Goal: Task Accomplishment & Management: Use online tool/utility

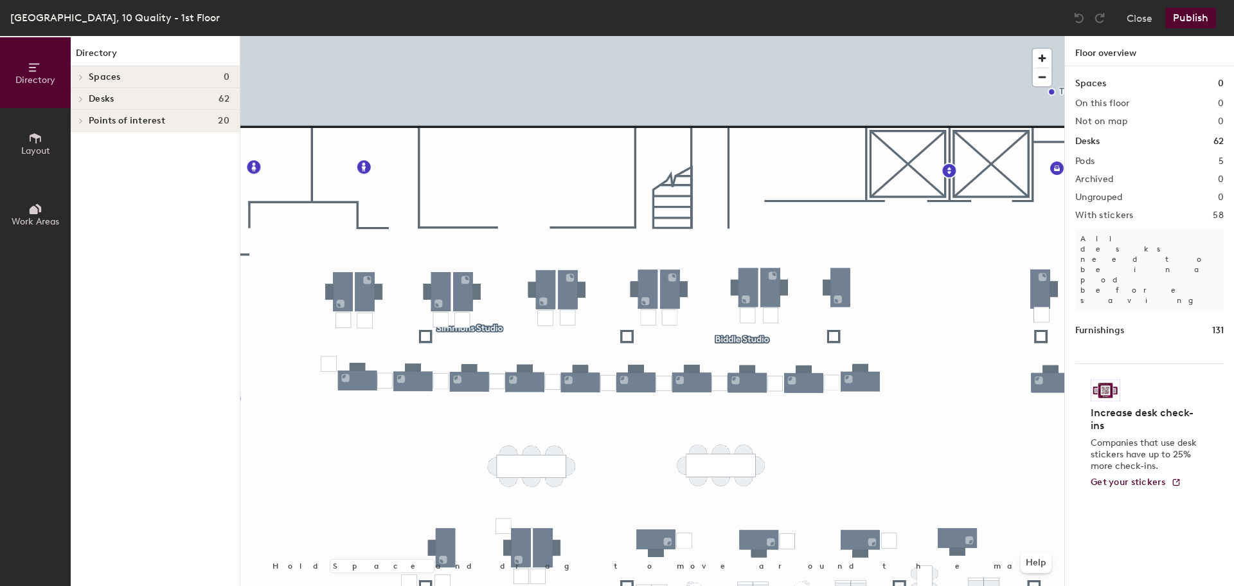
click at [83, 98] on icon at bounding box center [80, 99] width 5 height 6
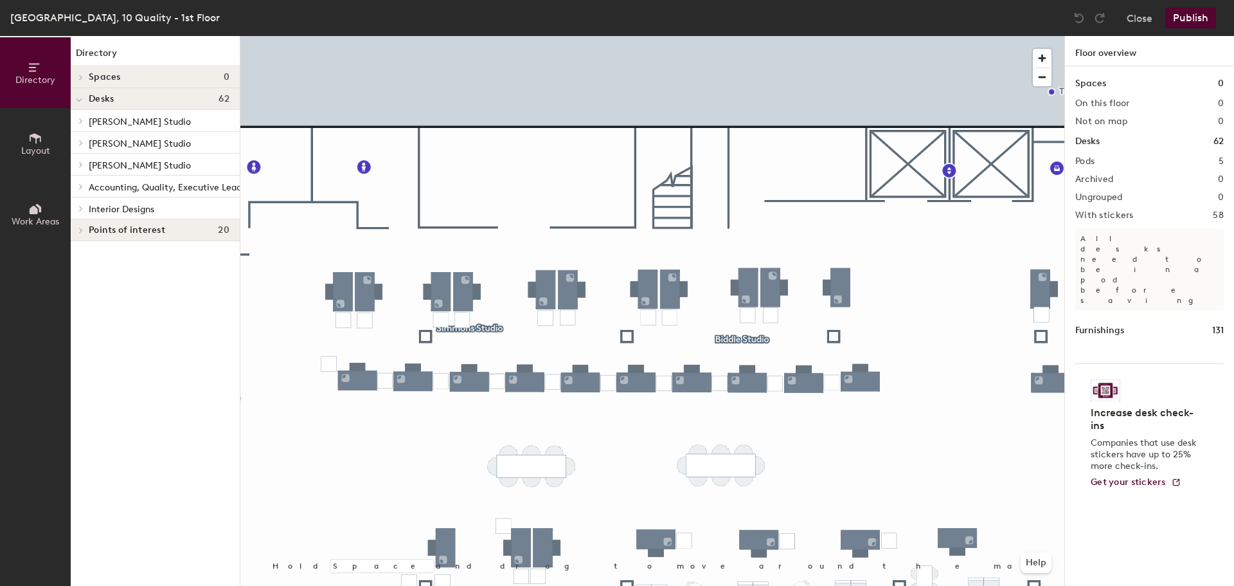
click at [78, 164] on icon at bounding box center [80, 164] width 5 height 6
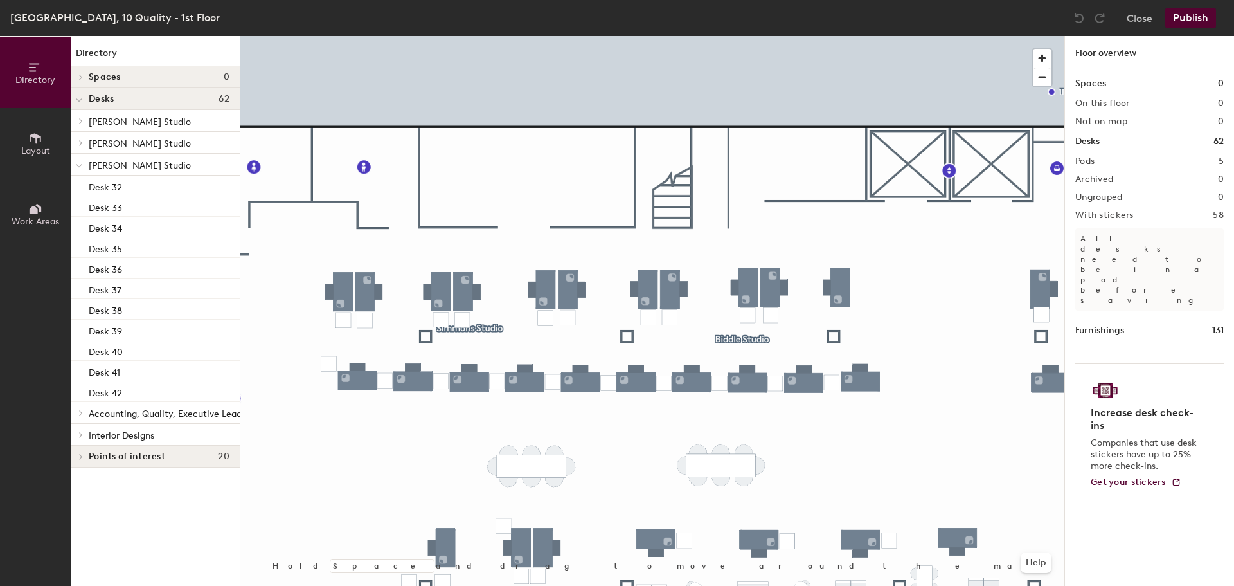
click at [119, 164] on span "Simmons Studio" at bounding box center [140, 165] width 102 height 11
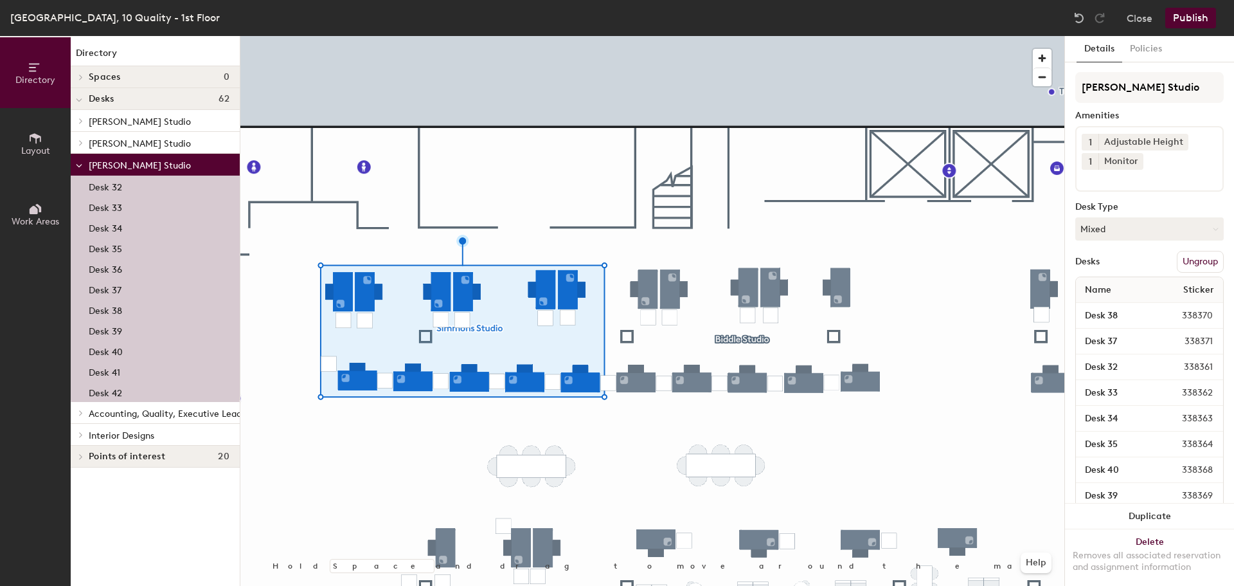
click at [30, 141] on icon at bounding box center [35, 138] width 14 height 14
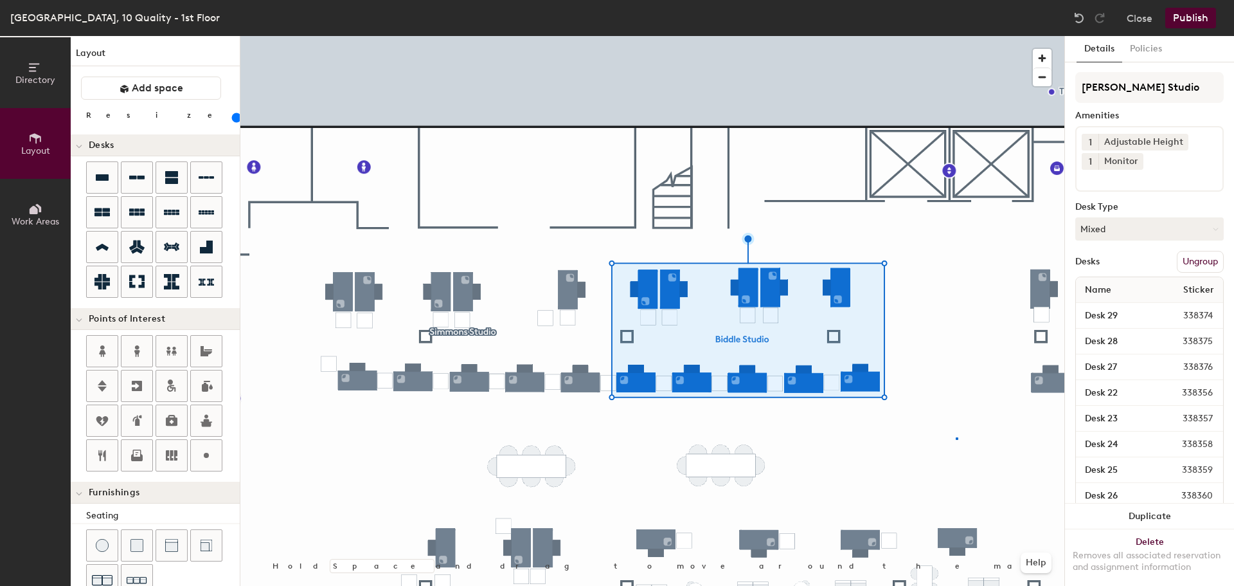
click at [956, 36] on div at bounding box center [652, 36] width 824 height 0
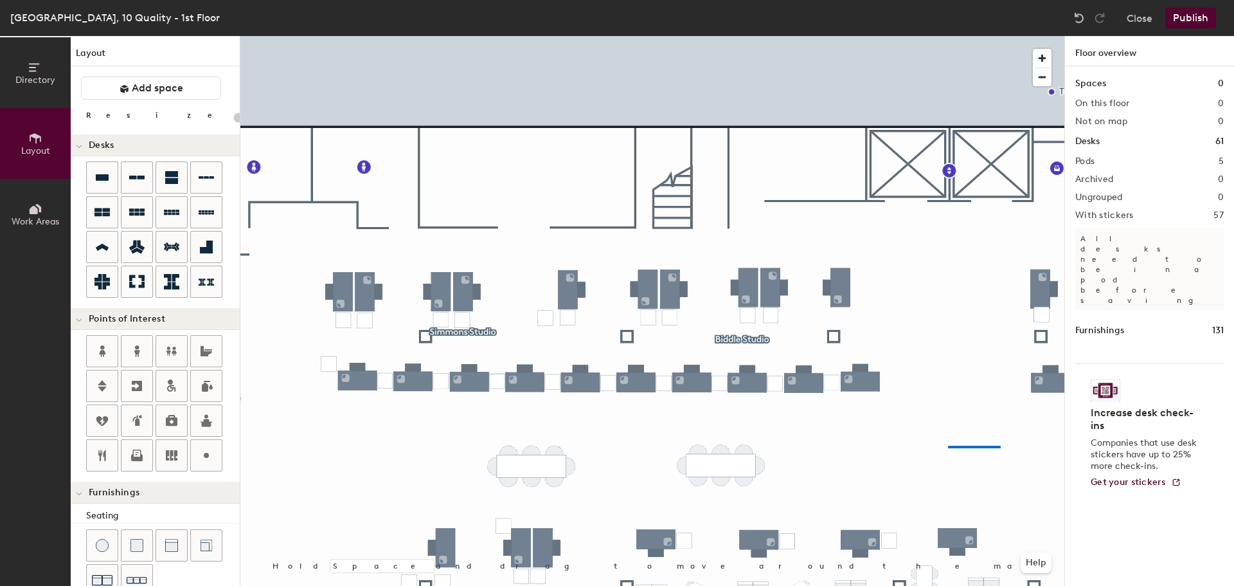
click at [948, 36] on div at bounding box center [652, 36] width 824 height 0
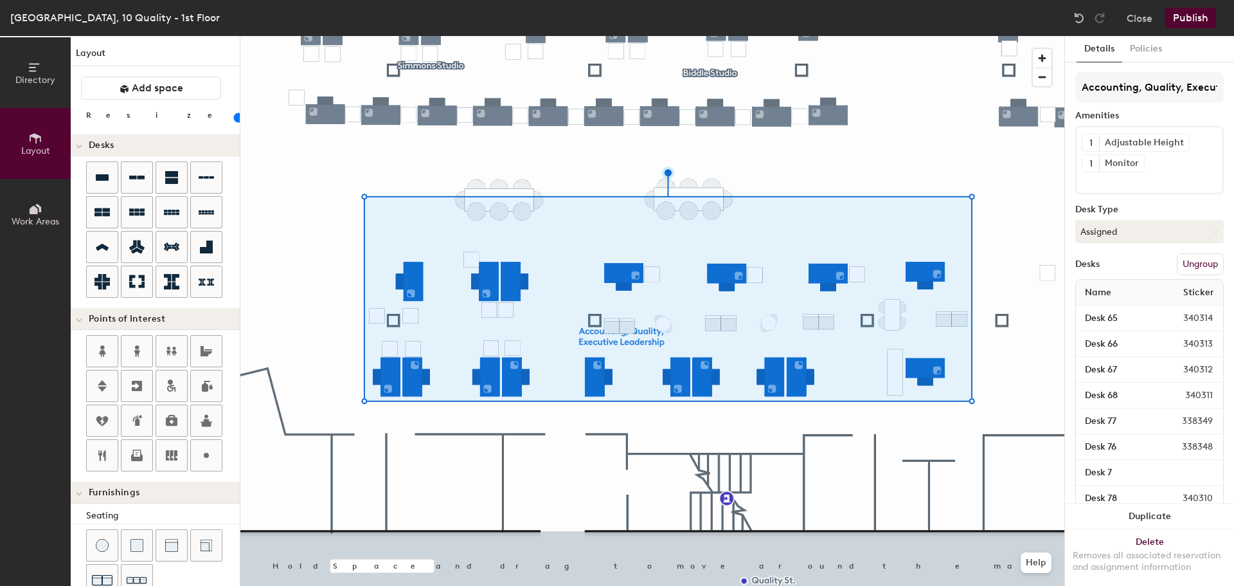
type input "20"
click at [1162, 89] on input "Accounting, Quality, Executive Leadership" at bounding box center [1150, 87] width 149 height 31
drag, startPoint x: 1180, startPoint y: 88, endPoint x: 1076, endPoint y: 93, distance: 103.6
click at [1076, 93] on input "Accounting, Quality, Executive Leadership" at bounding box center [1150, 87] width 149 height 31
type input "A, Executive Leadership"
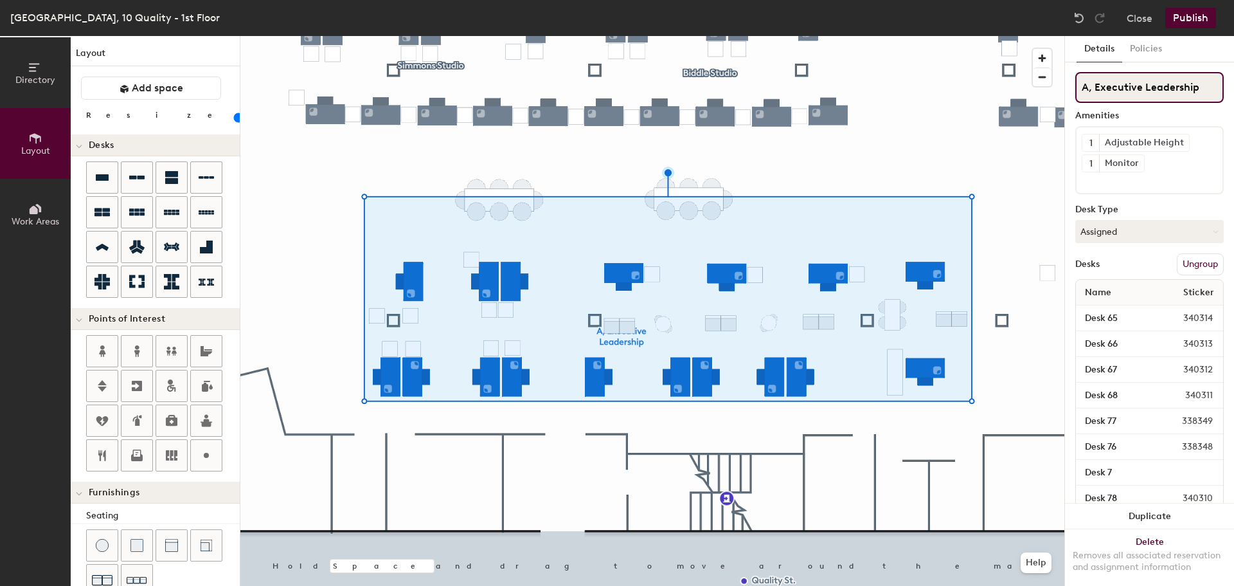
type input "20"
type input "AE, Executive Leadership"
type input "20"
type input "AES, Executive Leadership"
type input "20"
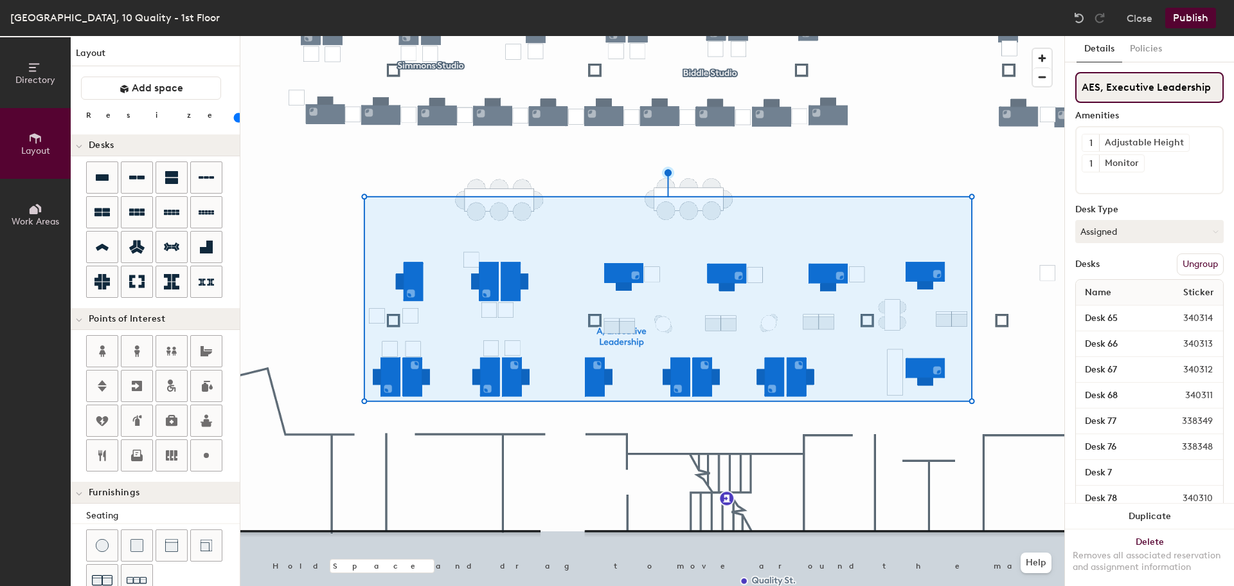
type input "AES , Executive Leadership"
type input "20"
type input "AES D, Executive Leadership"
type input "20"
type input "AES De, Executive Leadership"
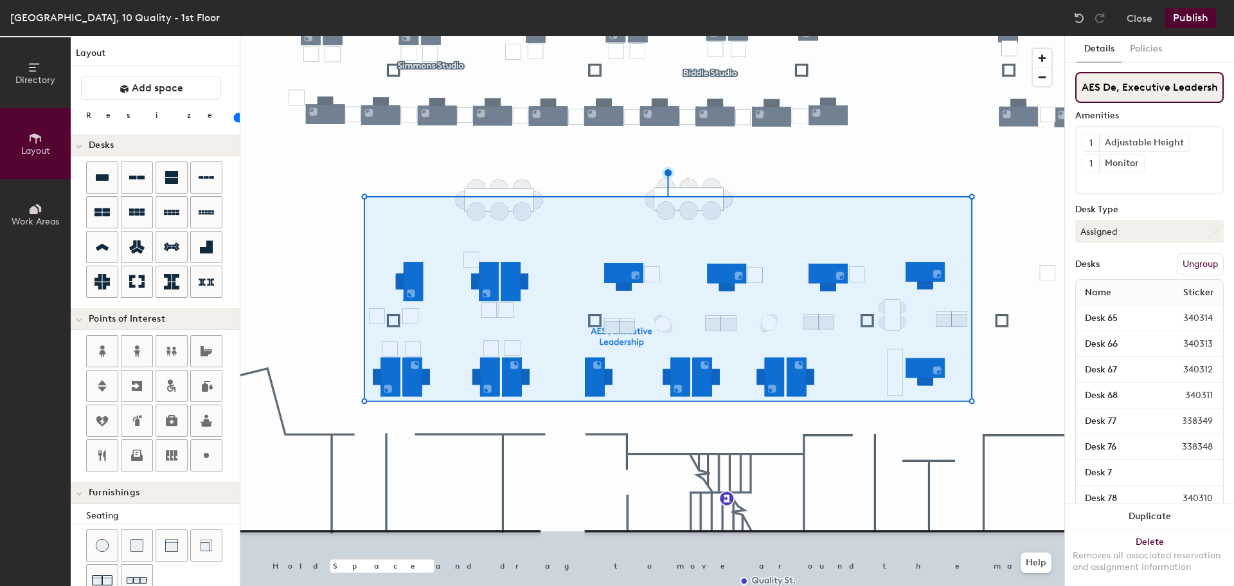
type input "20"
type input "AES Des, Executive Leadership"
type input "20"
type input "AES Desi, Executive Leadership"
type input "20"
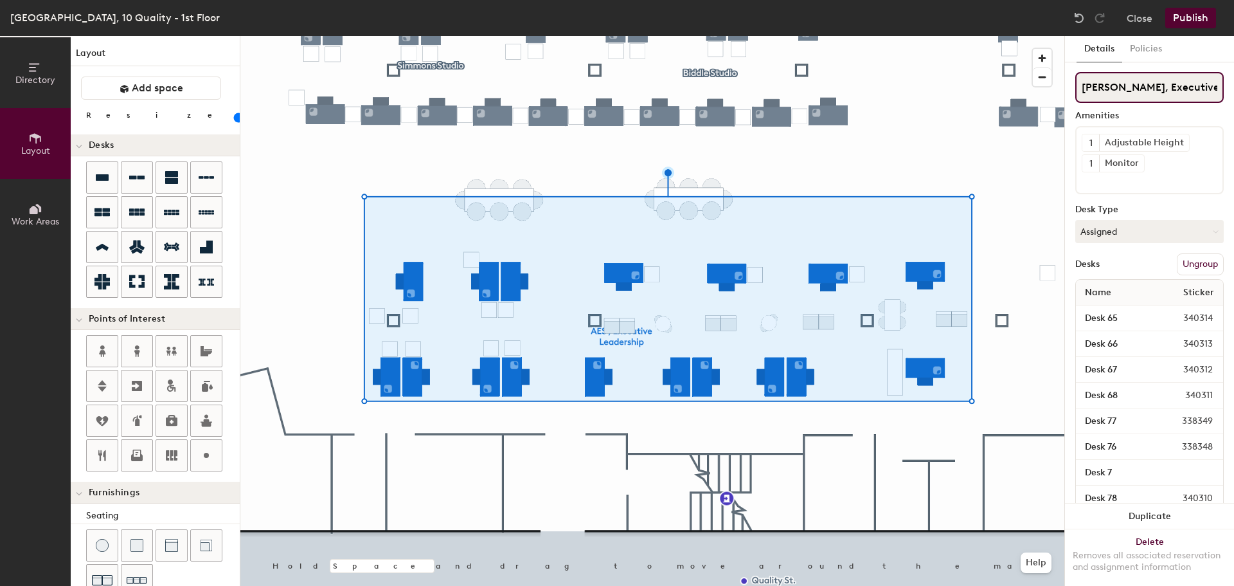
type input "AES Desig, Executive Leadership"
type input "20"
type input "AES Design, Executive Leadership"
type input "20"
type input "AES Design Executive Leadership"
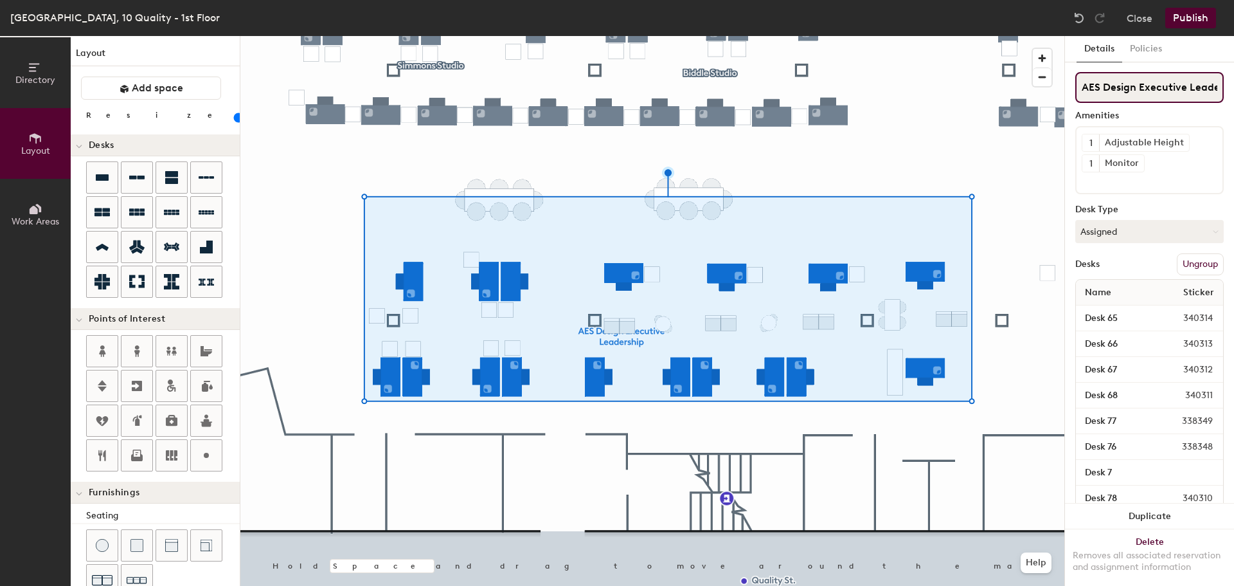
type input "20"
type input "AES Design Executive Leadership"
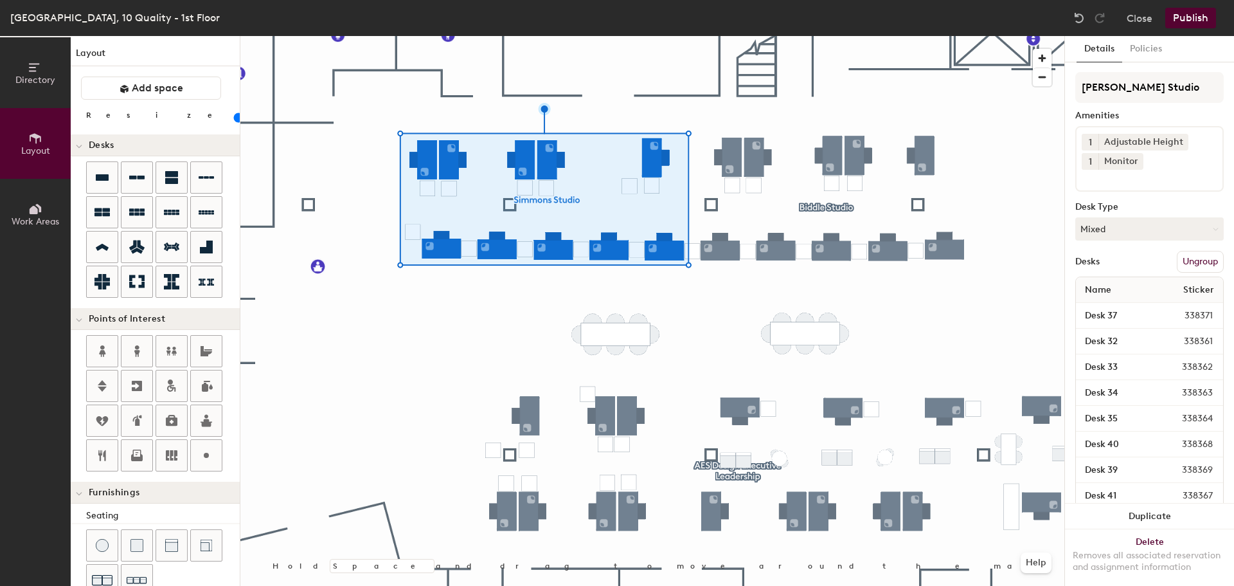
type input "20"
click at [1081, 88] on input "Simmons Studio" at bounding box center [1150, 87] width 149 height 31
type input "ASimmons Studio"
type input "20"
type input "AESimmons Studio"
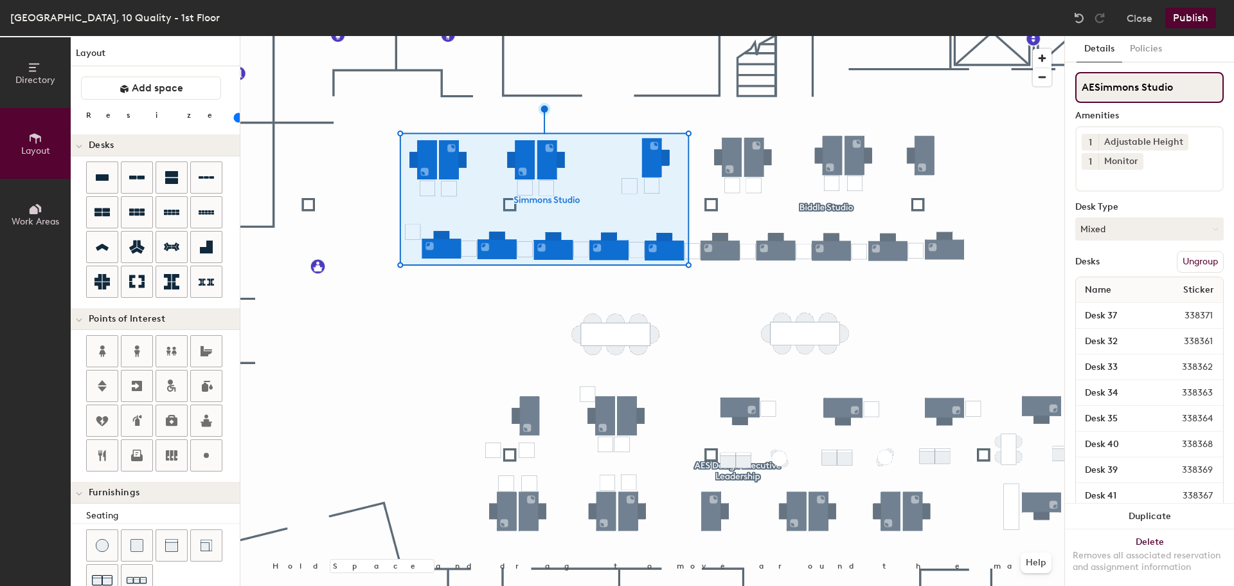
type input "20"
type input "AESSimmons Studio"
type input "20"
type input "AES Simmons Studio"
type input "20"
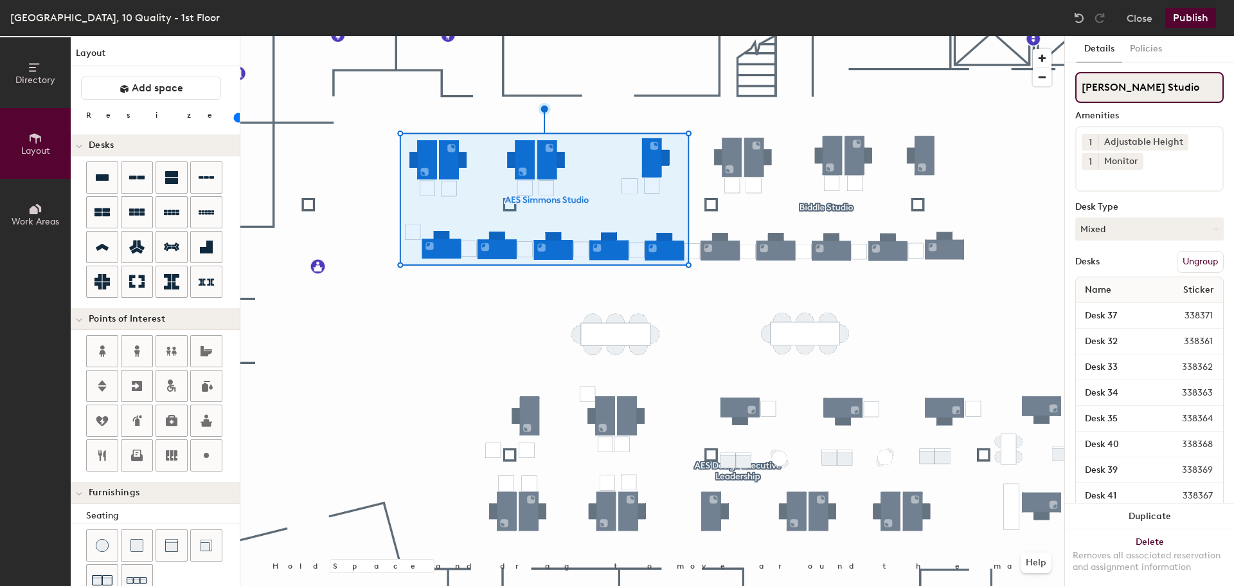
type input "AES Simmons Studio"
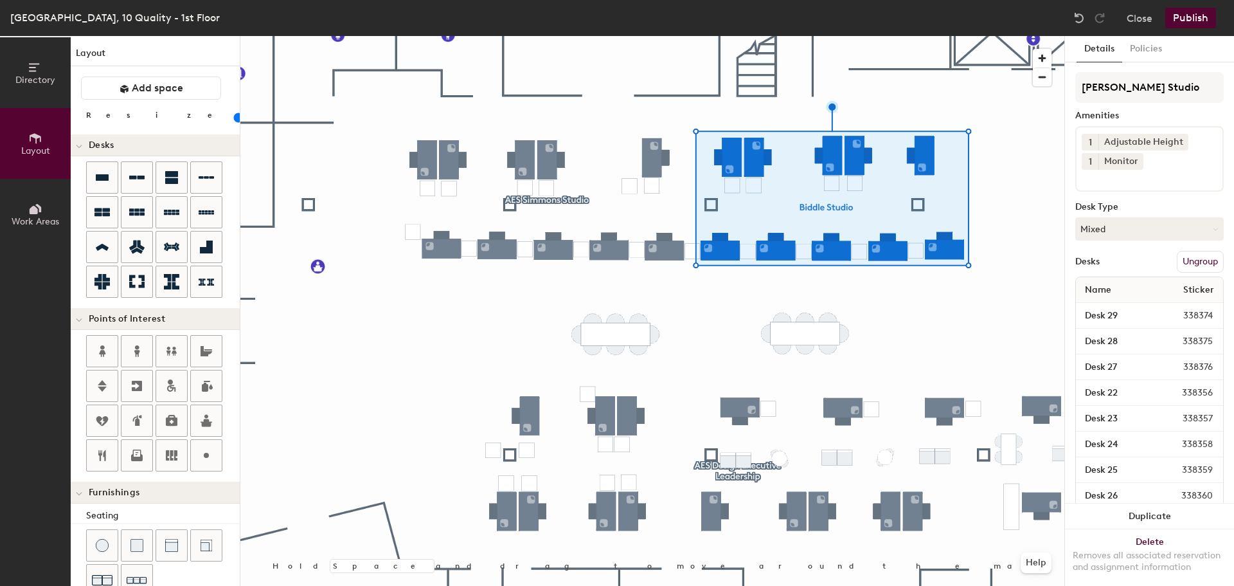
type input "20"
click at [1078, 84] on input "Biddle Studio" at bounding box center [1150, 87] width 149 height 31
type input "ABiddle Studio"
type input "20"
type input "AEBiddle Studio"
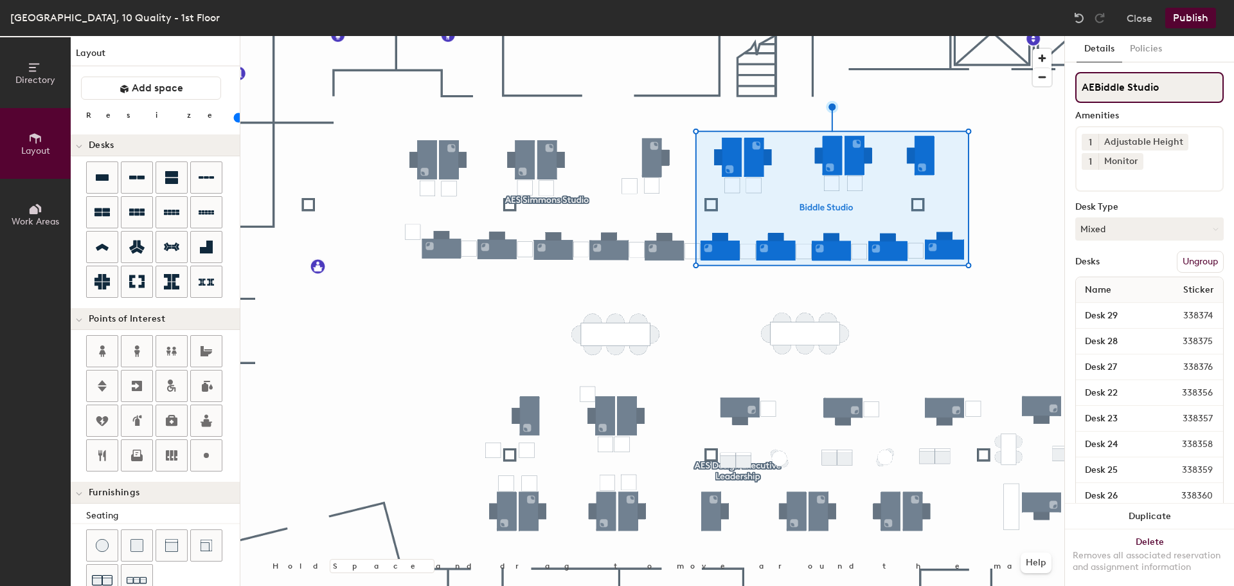
type input "20"
type input "AESBiddle Studio"
type input "20"
type input "AES Biddle Studio"
type input "20"
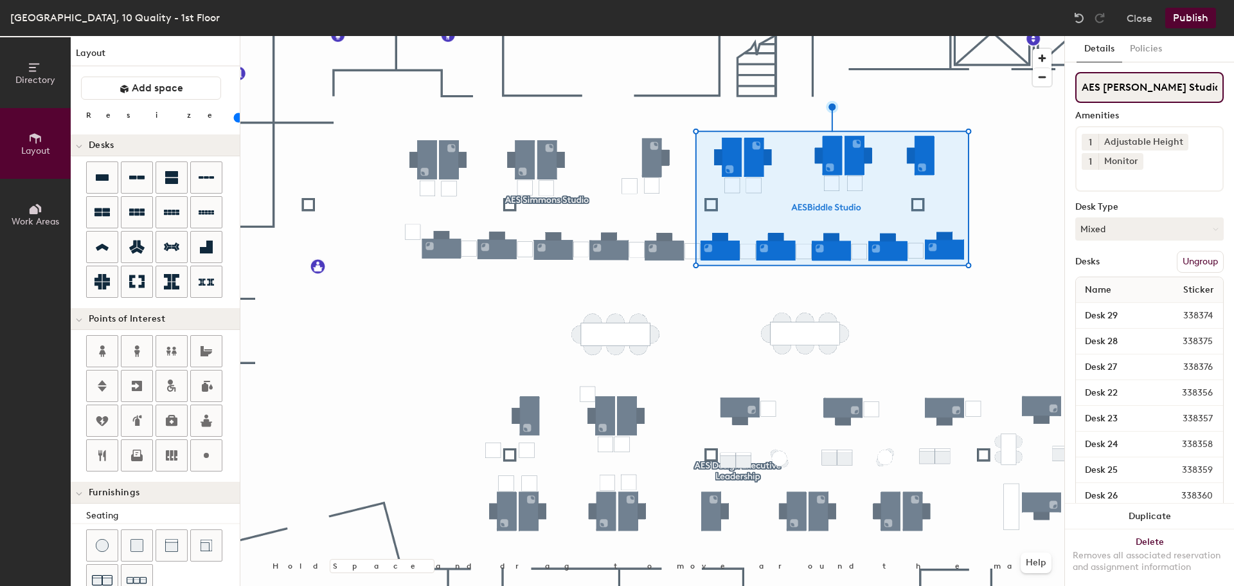
type input "AES Biddle Studio"
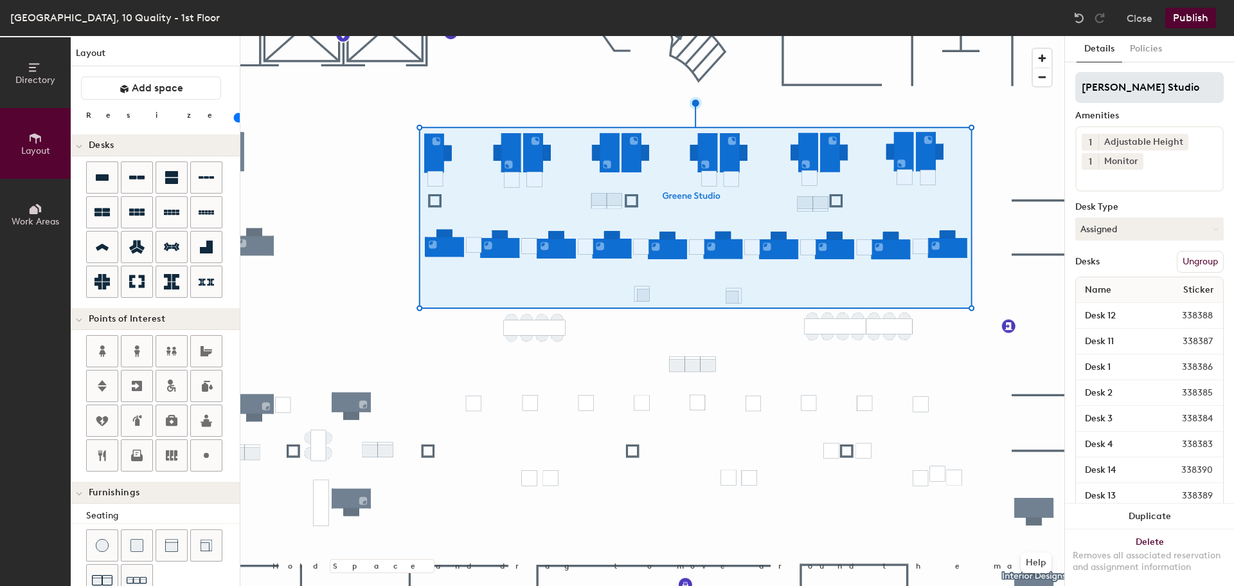
type input "20"
click at [1081, 90] on input "Greene Studio" at bounding box center [1150, 87] width 149 height 31
type input "AGreene Studio"
type input "20"
type input "AEGreene Studio"
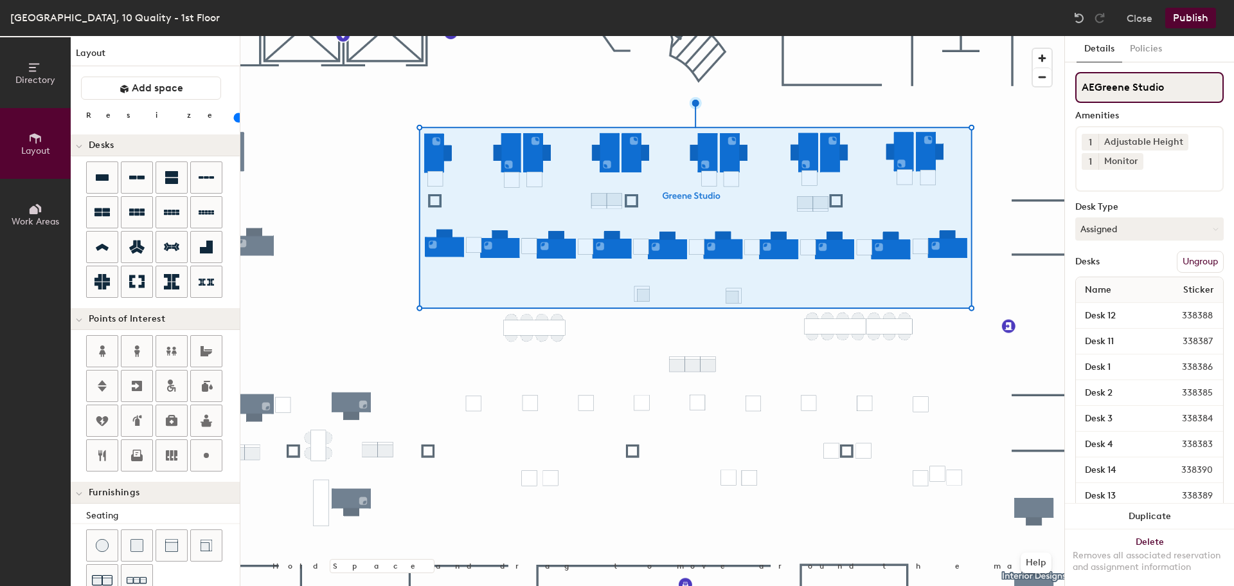
type input "20"
type input "AESGreene Studio"
type input "20"
type input "AES Greene Studio"
type input "20"
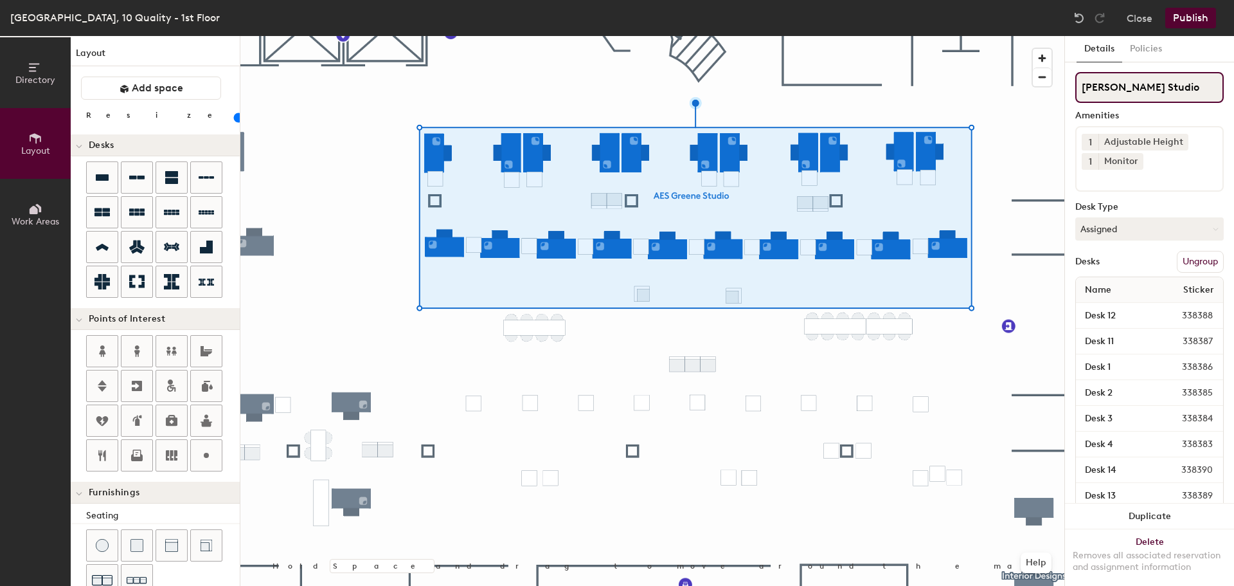
type input "AES Greene Studio"
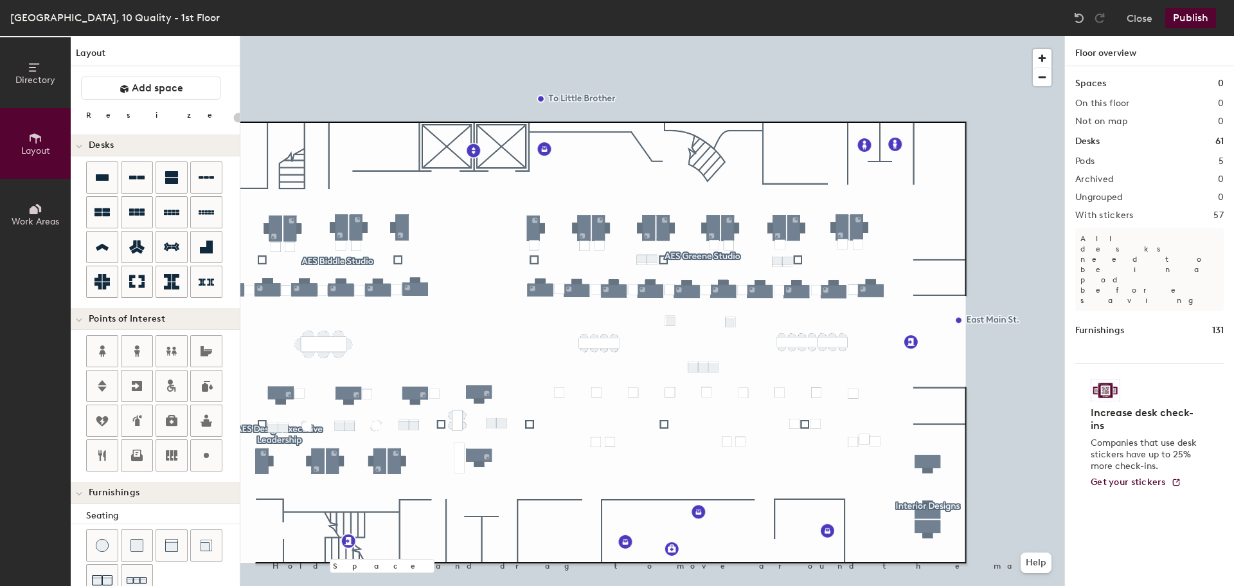
click at [928, 36] on div at bounding box center [652, 36] width 824 height 0
click at [923, 36] on div at bounding box center [652, 36] width 824 height 0
click at [891, 36] on div at bounding box center [652, 36] width 824 height 0
type input "20"
click at [709, 36] on div at bounding box center [652, 36] width 824 height 0
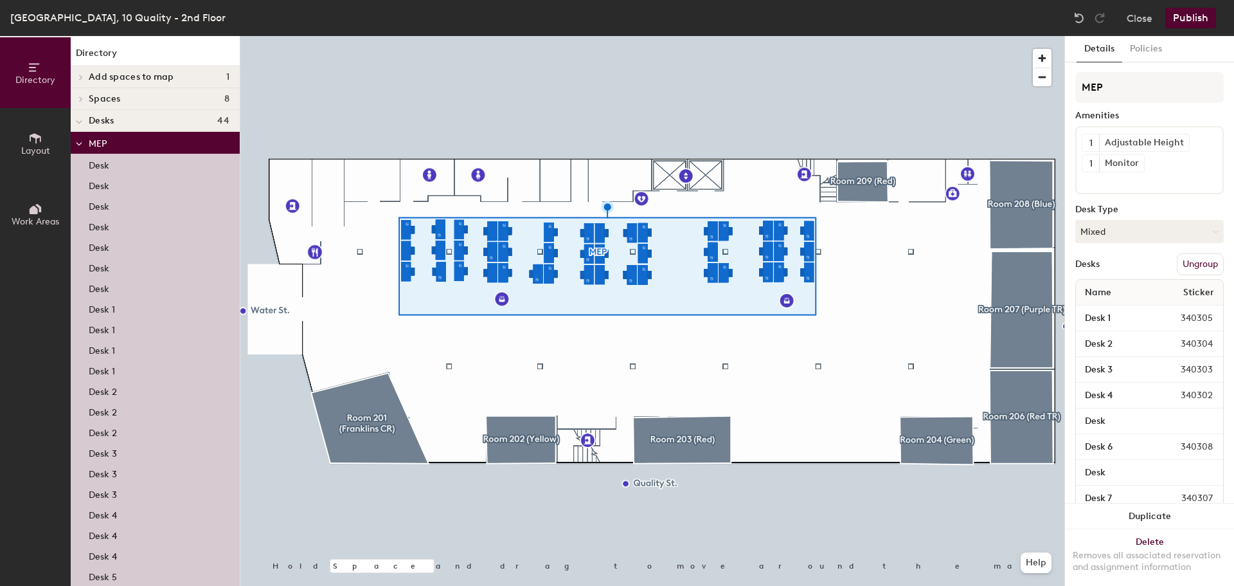
click at [1201, 263] on button "Ungroup" at bounding box center [1200, 264] width 47 height 22
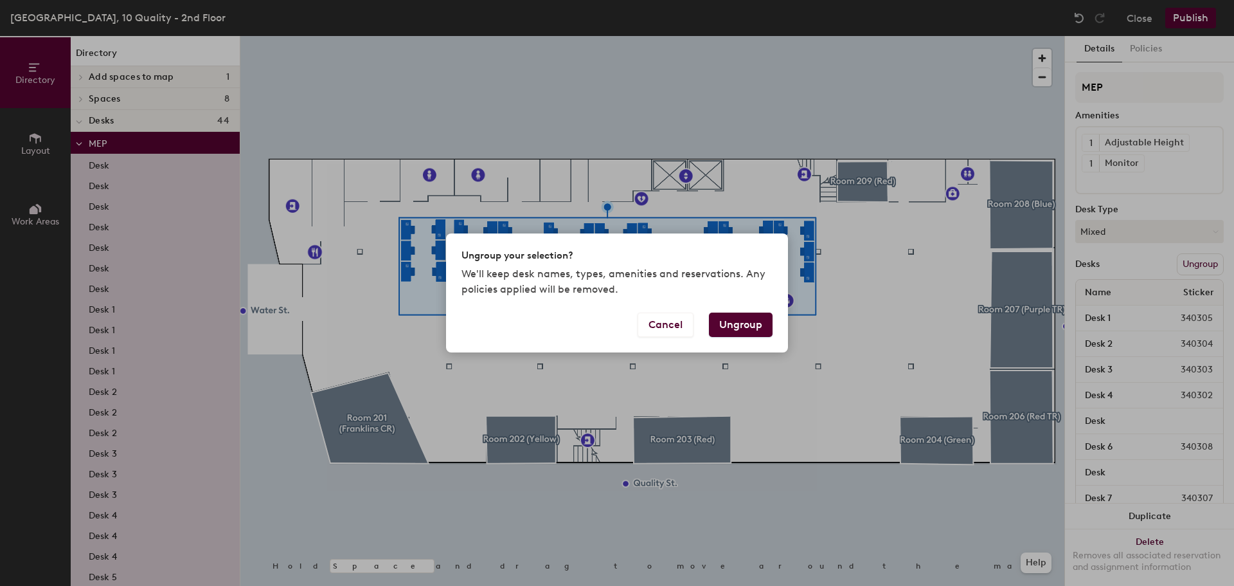
click at [748, 321] on button "Ungroup" at bounding box center [741, 324] width 64 height 24
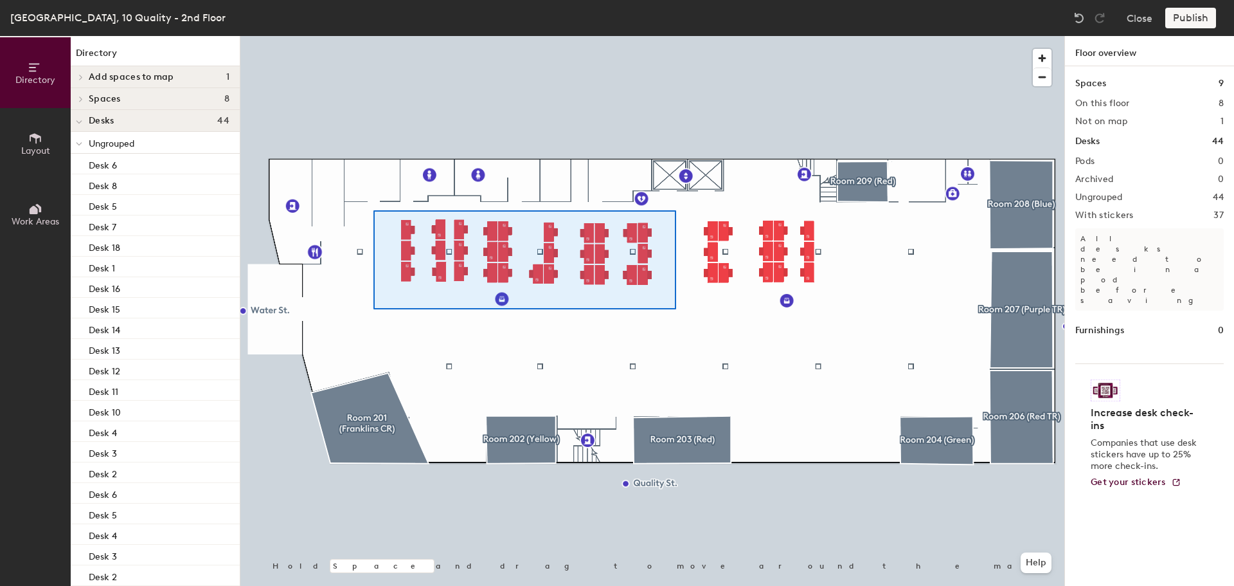
click at [374, 36] on div at bounding box center [652, 36] width 824 height 0
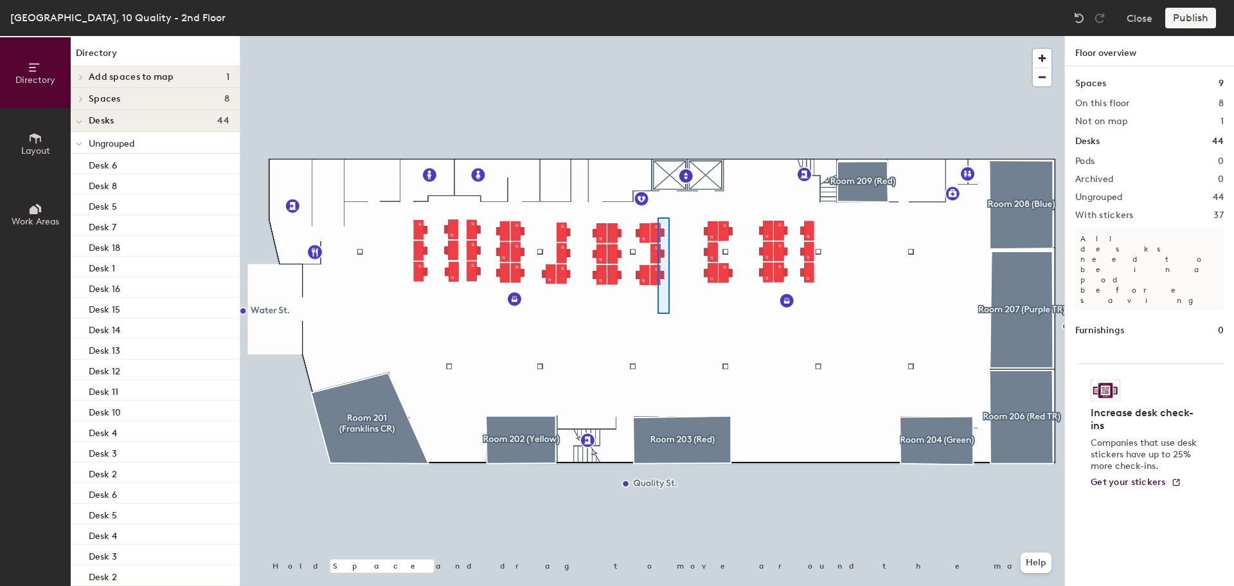
click at [658, 36] on div at bounding box center [652, 36] width 824 height 0
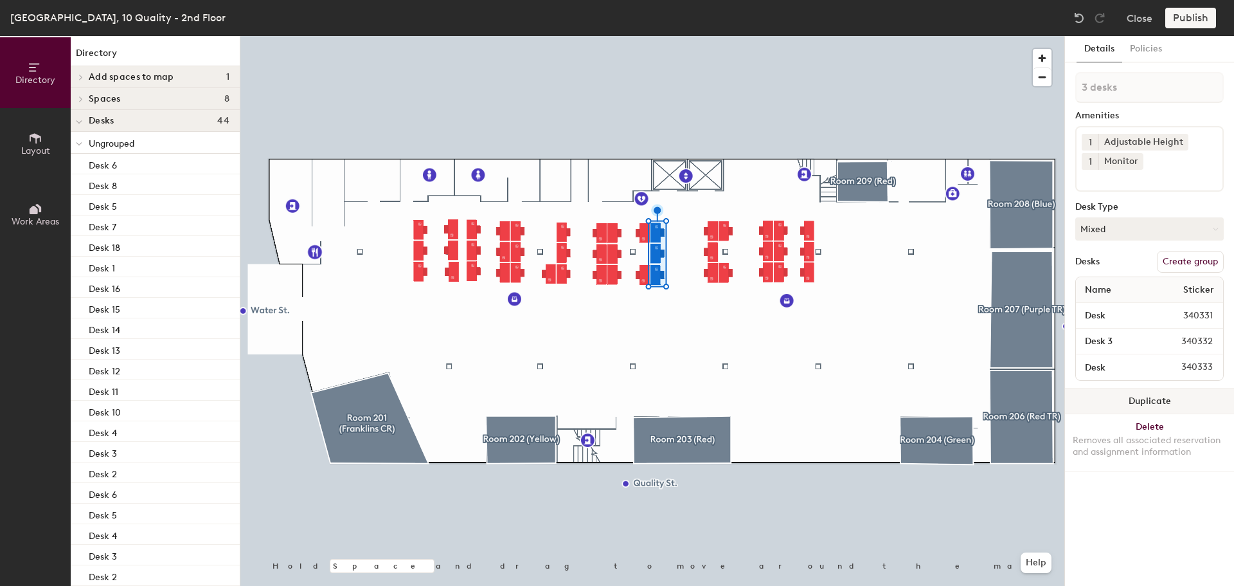
click at [1152, 395] on button "Duplicate" at bounding box center [1149, 401] width 169 height 26
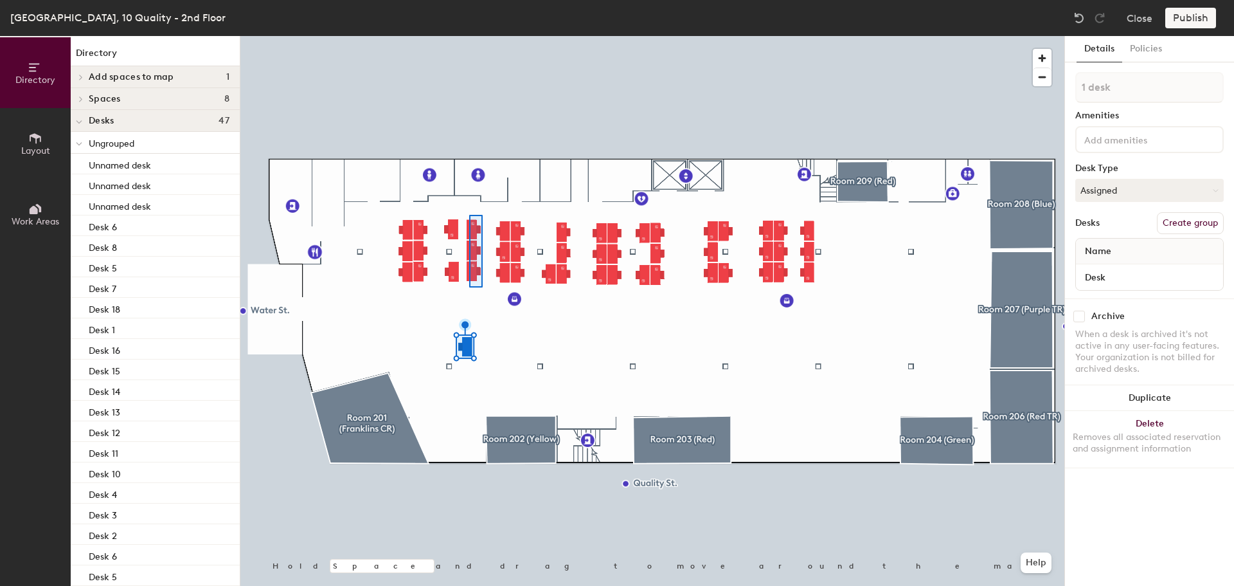
click at [469, 36] on div at bounding box center [652, 36] width 824 height 0
type input "3 desks"
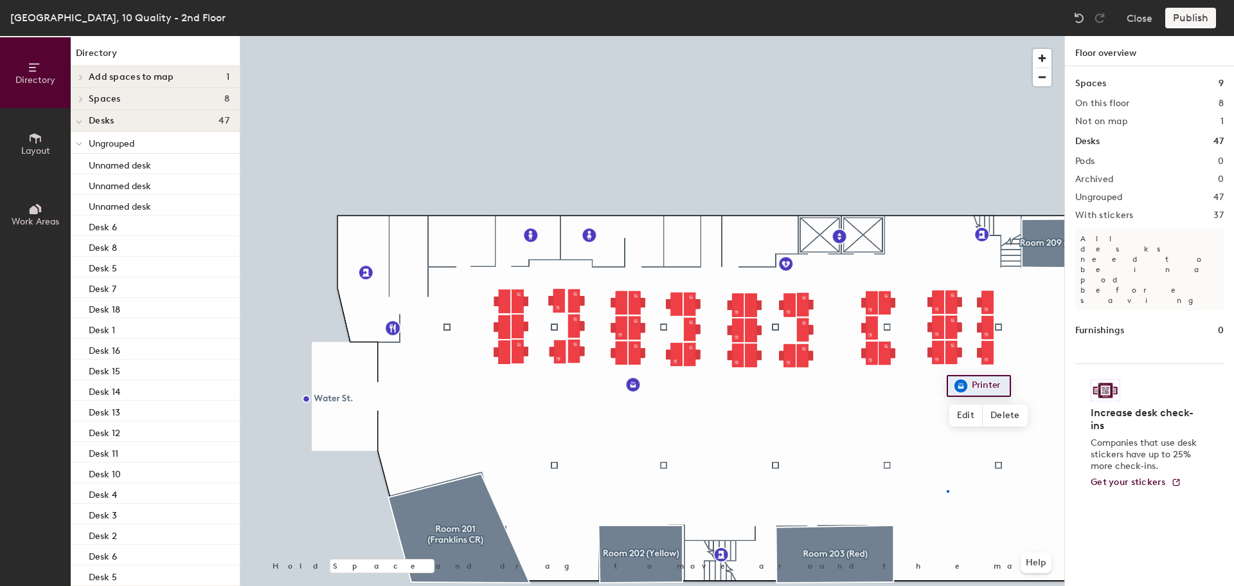
click at [947, 36] on div at bounding box center [652, 36] width 824 height 0
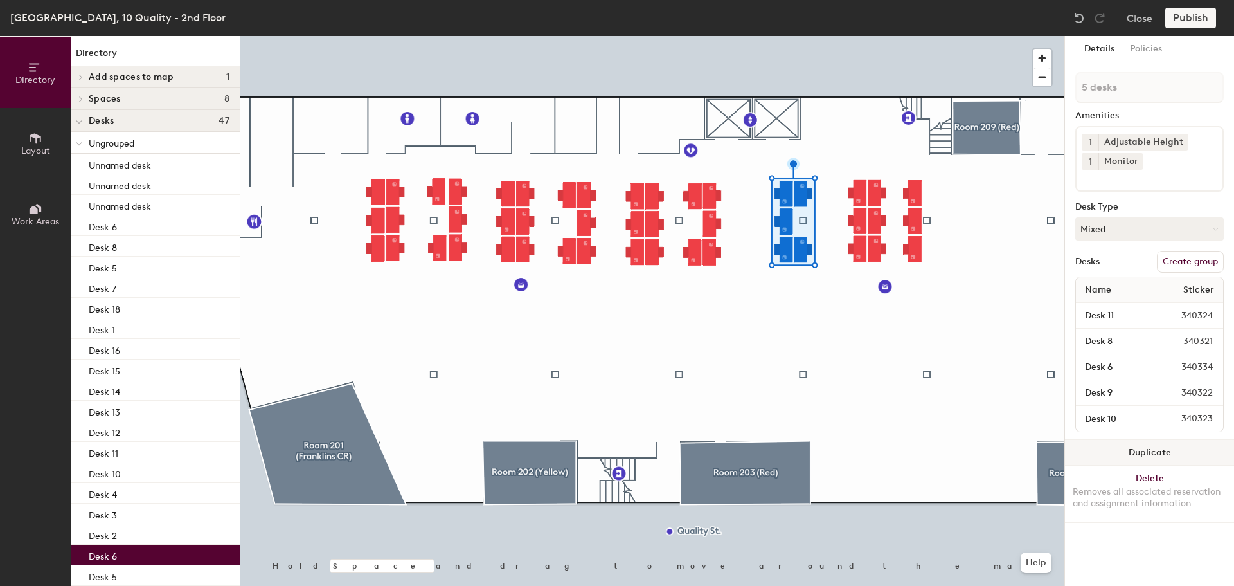
click at [1144, 452] on button "Duplicate" at bounding box center [1149, 453] width 169 height 26
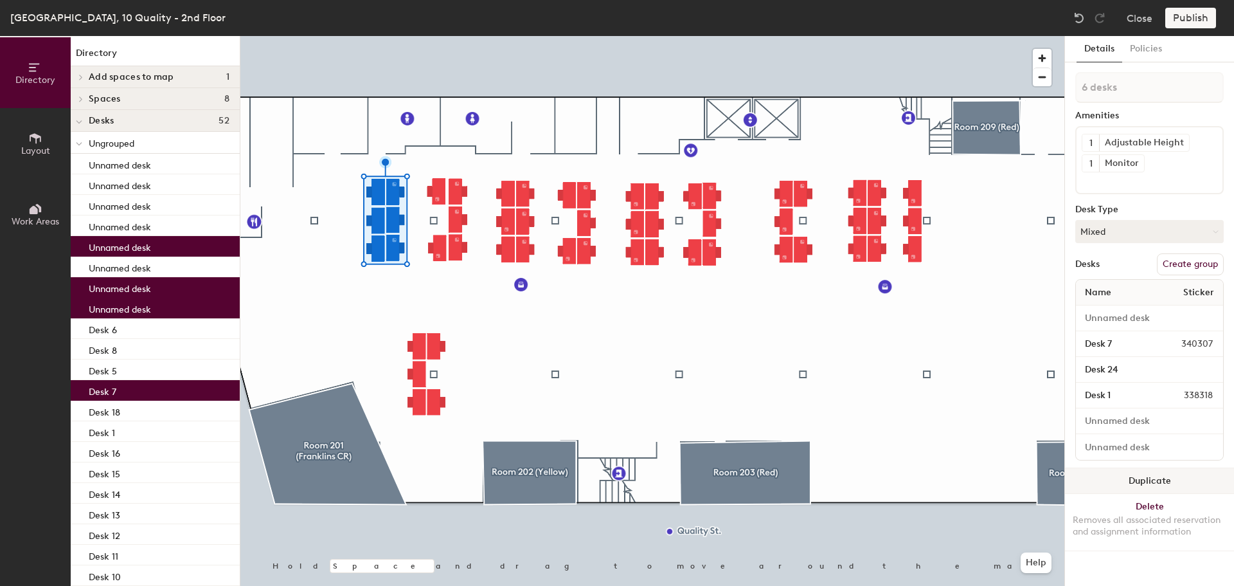
click at [1134, 474] on button "Duplicate" at bounding box center [1149, 481] width 169 height 26
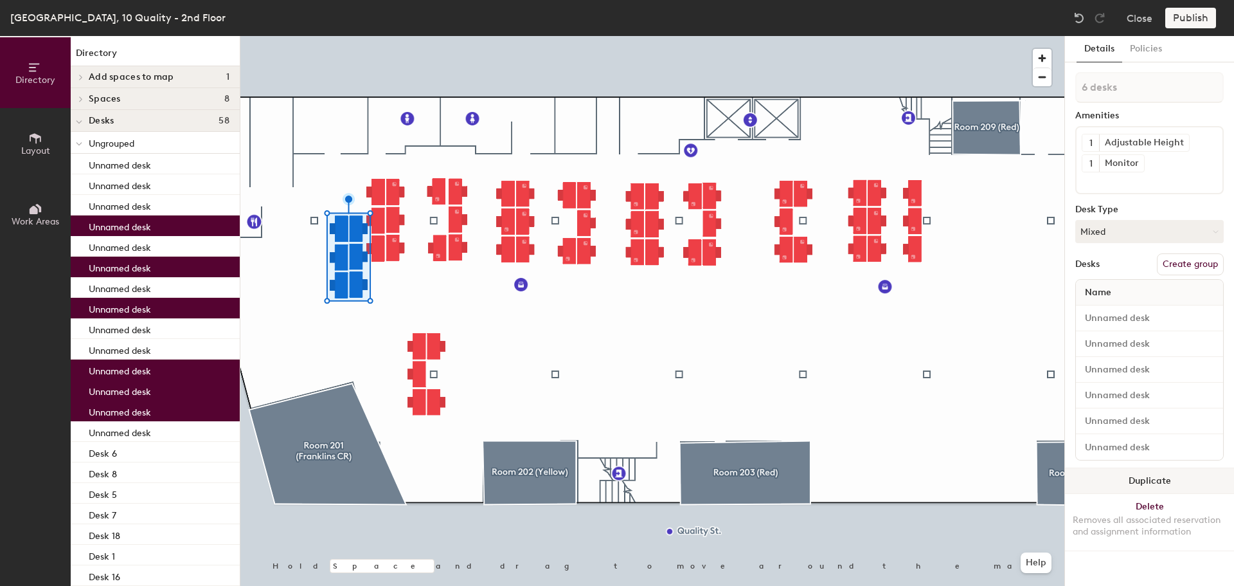
click at [1148, 480] on button "Duplicate" at bounding box center [1149, 481] width 169 height 26
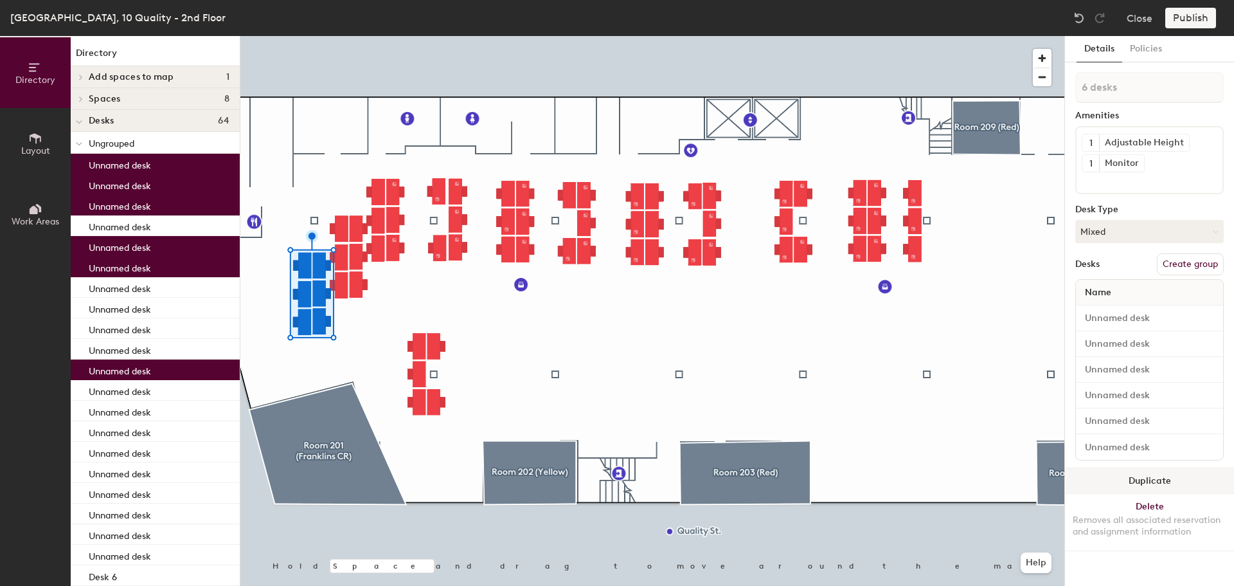
click at [1148, 480] on button "Duplicate" at bounding box center [1149, 481] width 169 height 26
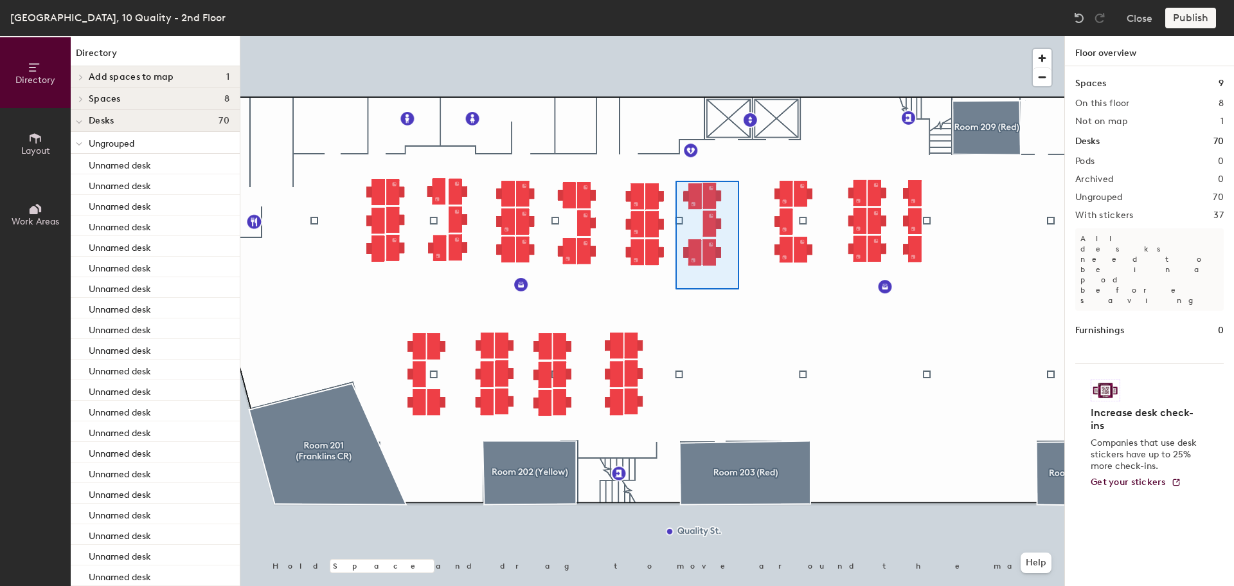
click at [676, 36] on div at bounding box center [652, 36] width 824 height 0
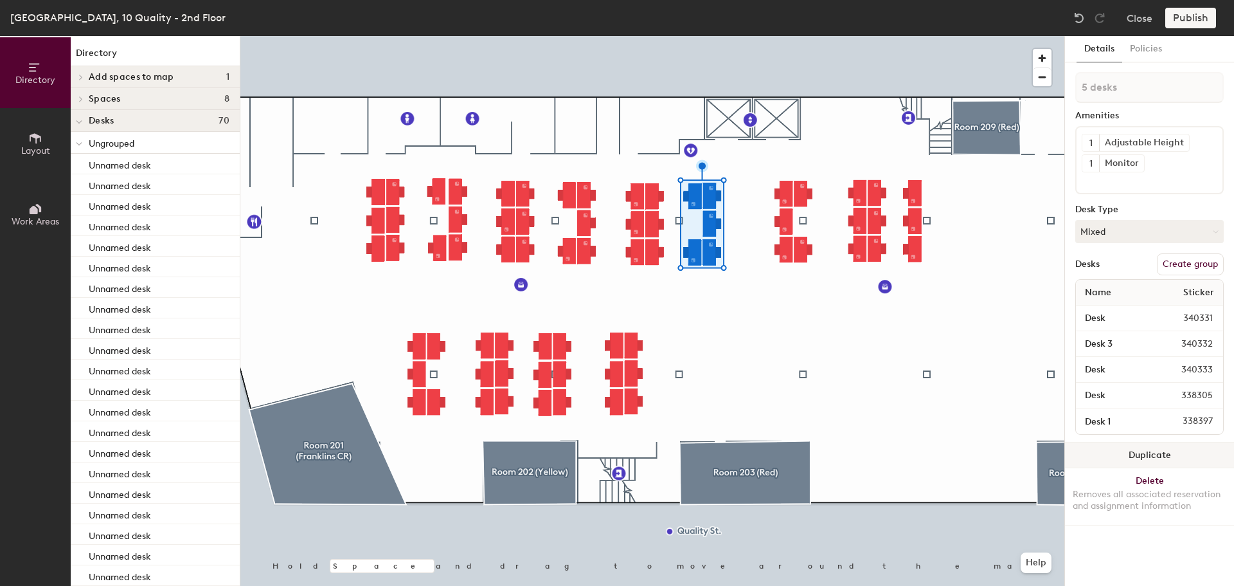
click at [1157, 458] on button "Duplicate" at bounding box center [1149, 455] width 169 height 26
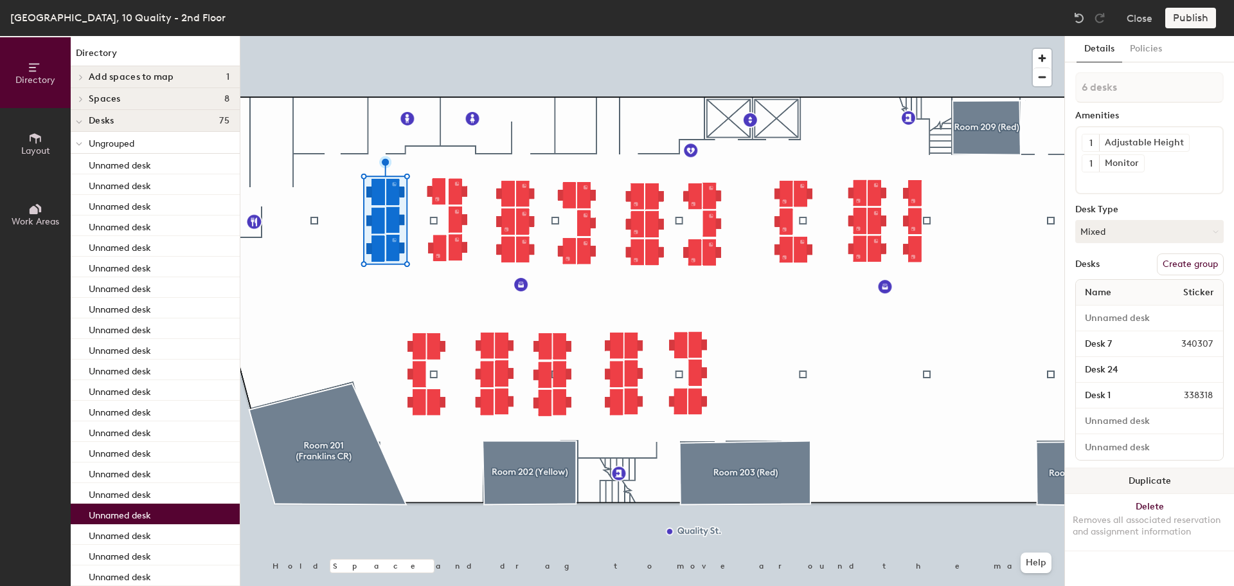
click at [1166, 479] on button "Duplicate" at bounding box center [1149, 481] width 169 height 26
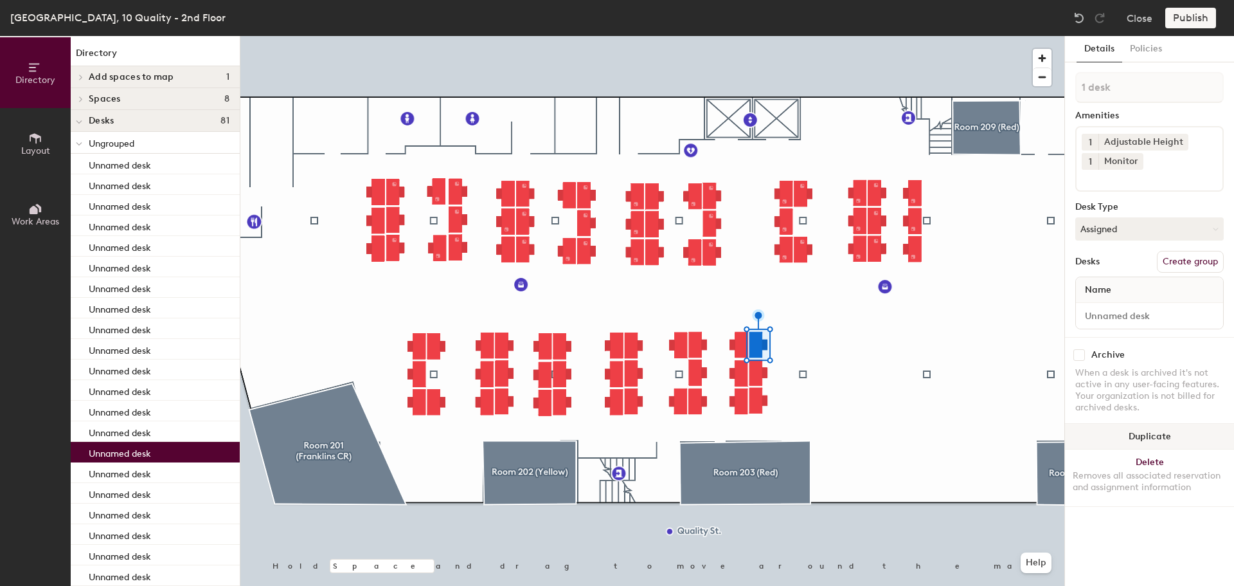
click at [1140, 432] on button "Duplicate" at bounding box center [1149, 437] width 169 height 26
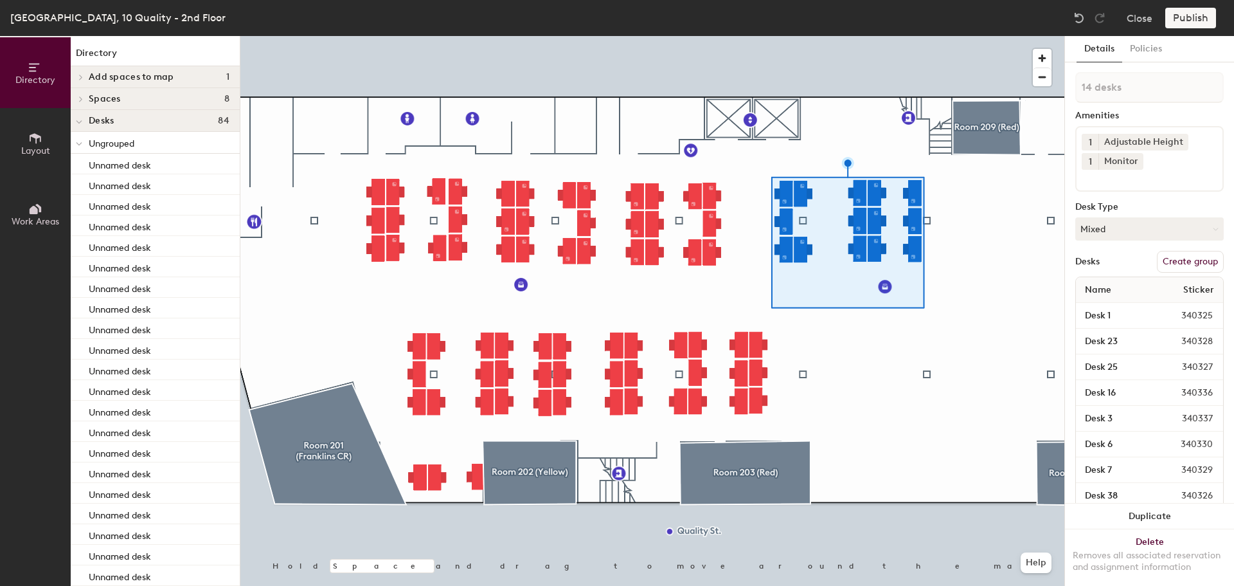
click at [764, 36] on div at bounding box center [652, 36] width 824 height 0
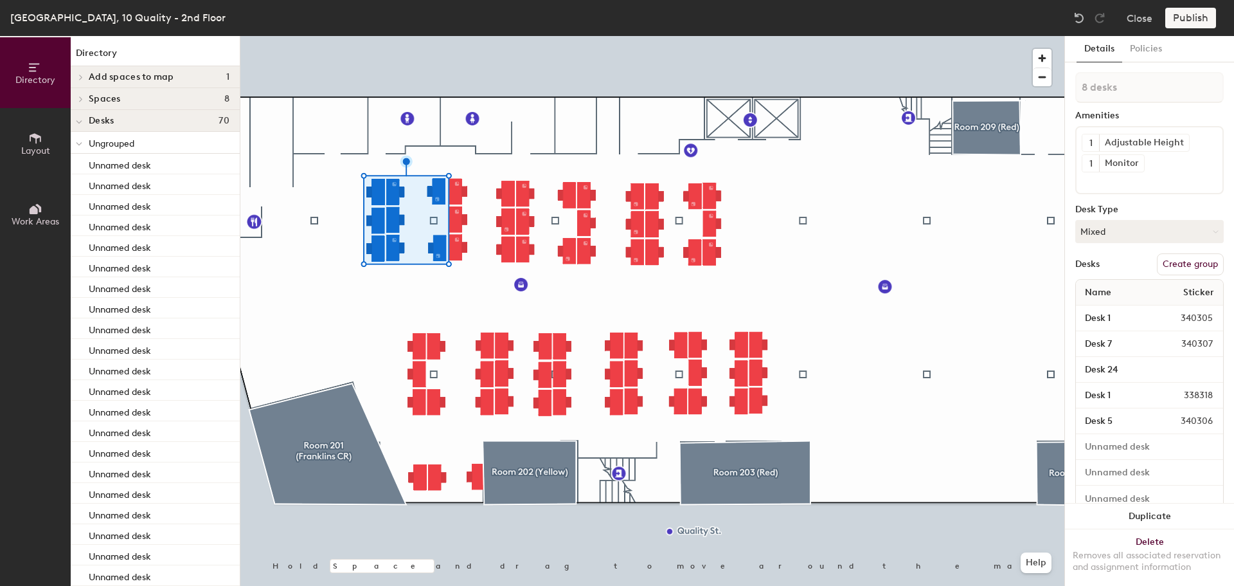
click at [1178, 264] on button "Create group" at bounding box center [1190, 264] width 67 height 22
type input "P"
type input "AES BIM"
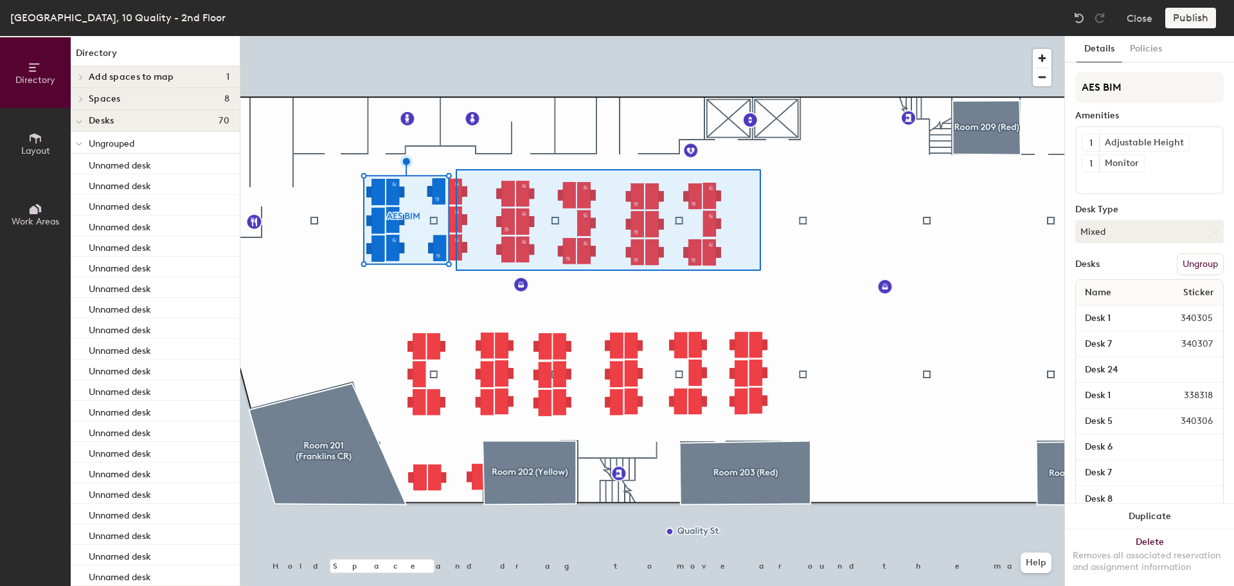
click at [456, 36] on div at bounding box center [652, 36] width 824 height 0
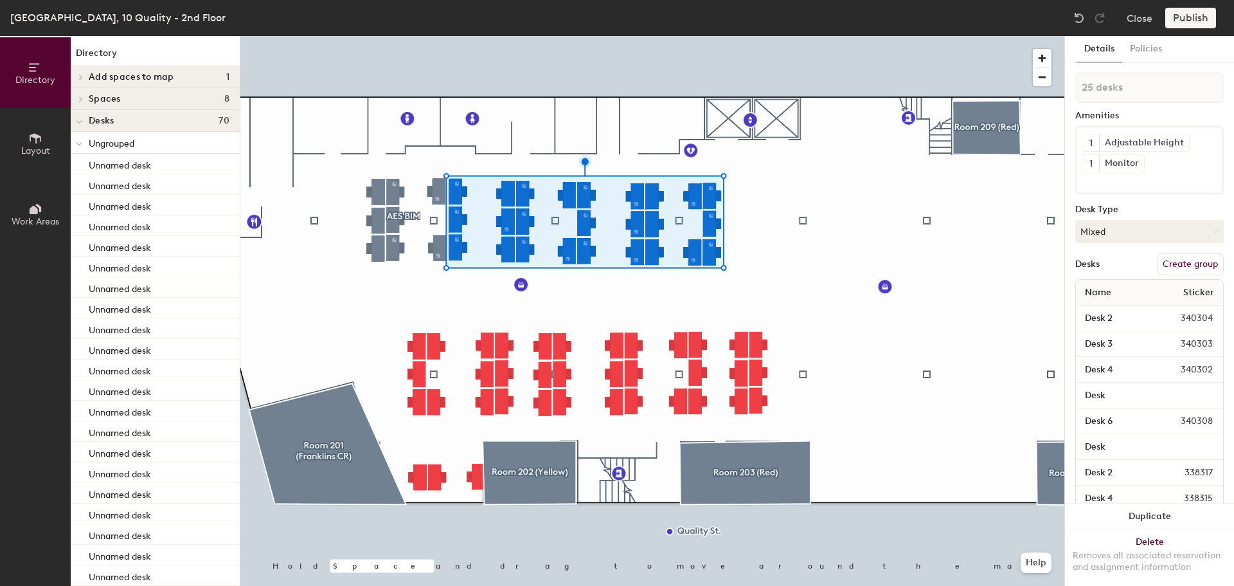
click at [1183, 265] on button "Create group" at bounding box center [1190, 264] width 67 height 22
type input "P"
type input "AES Engineering"
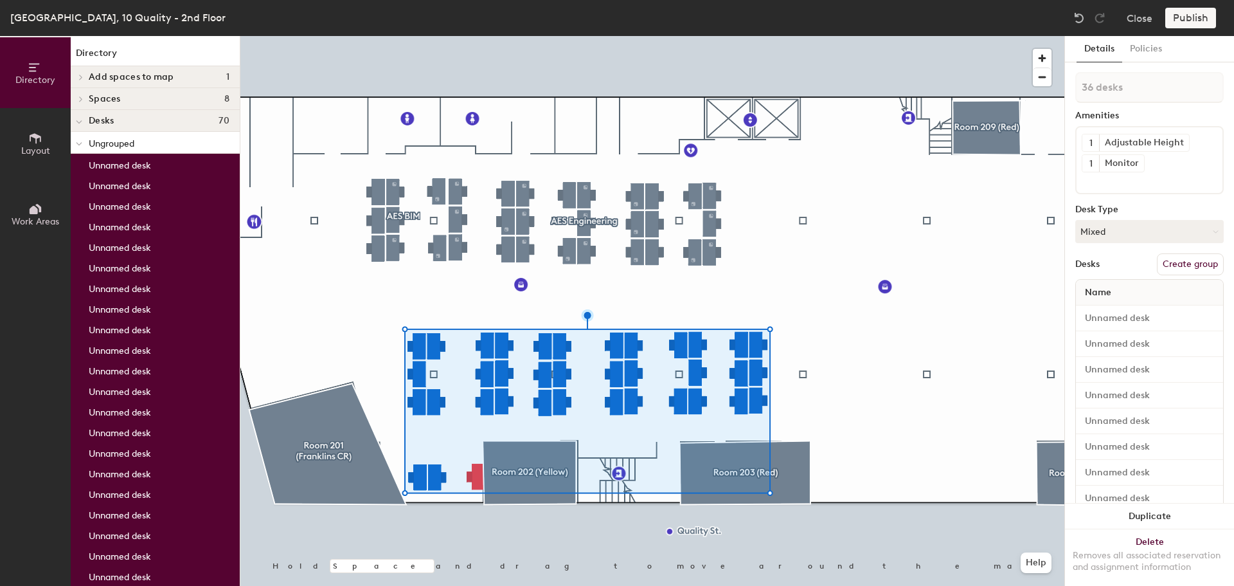
type input "37 desks"
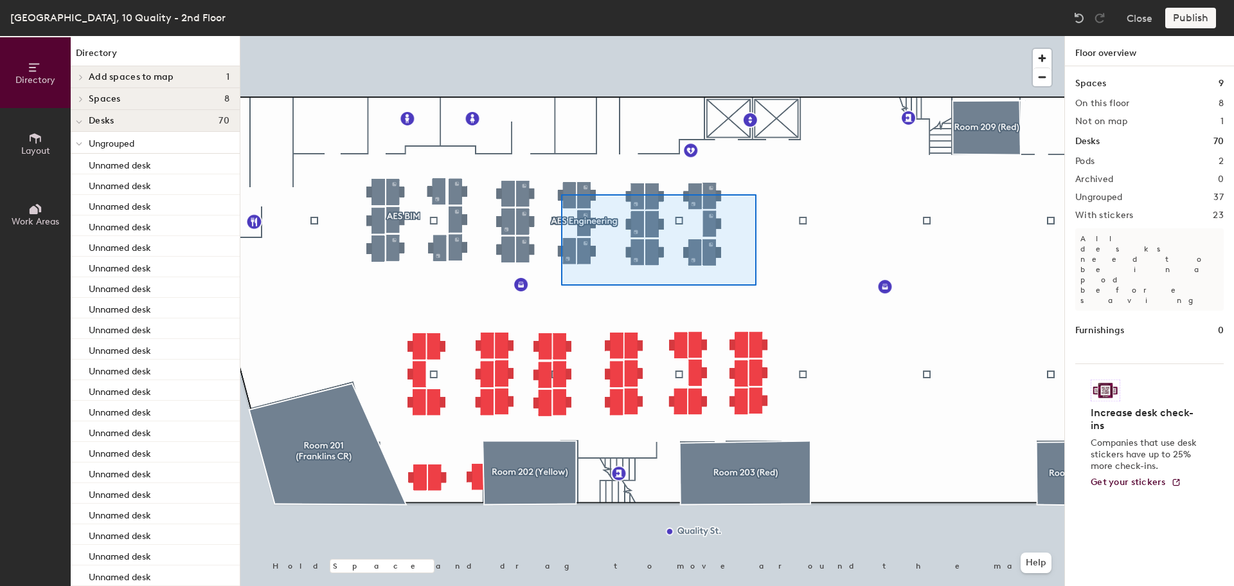
click at [558, 36] on div at bounding box center [652, 36] width 824 height 0
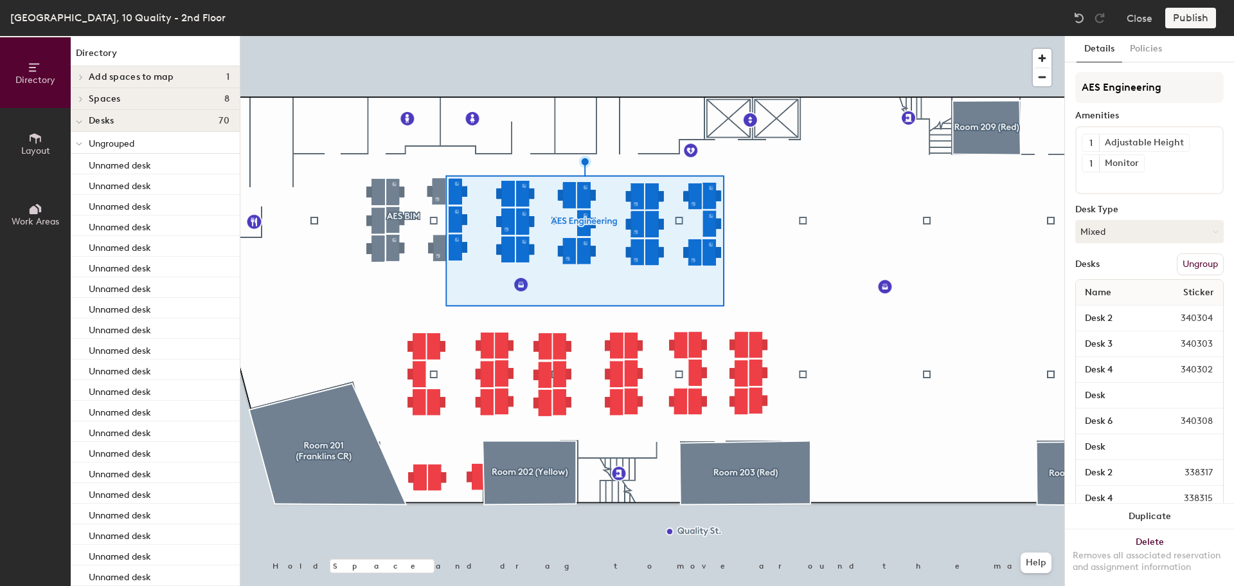
click at [1185, 263] on button "Ungroup" at bounding box center [1200, 264] width 47 height 22
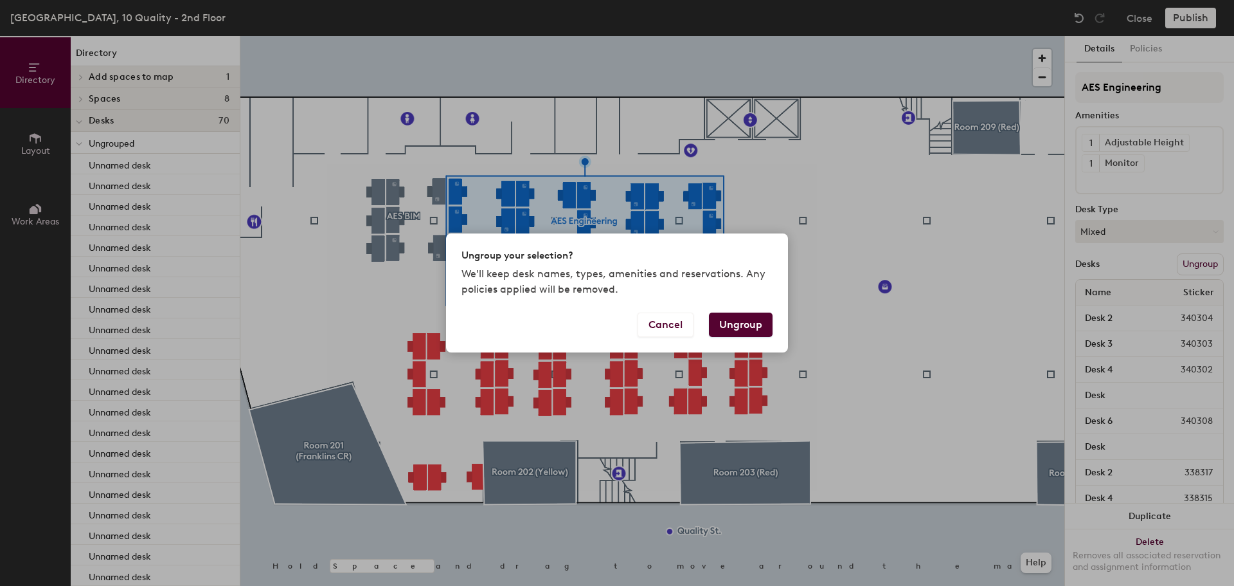
click at [730, 327] on button "Ungroup" at bounding box center [741, 324] width 64 height 24
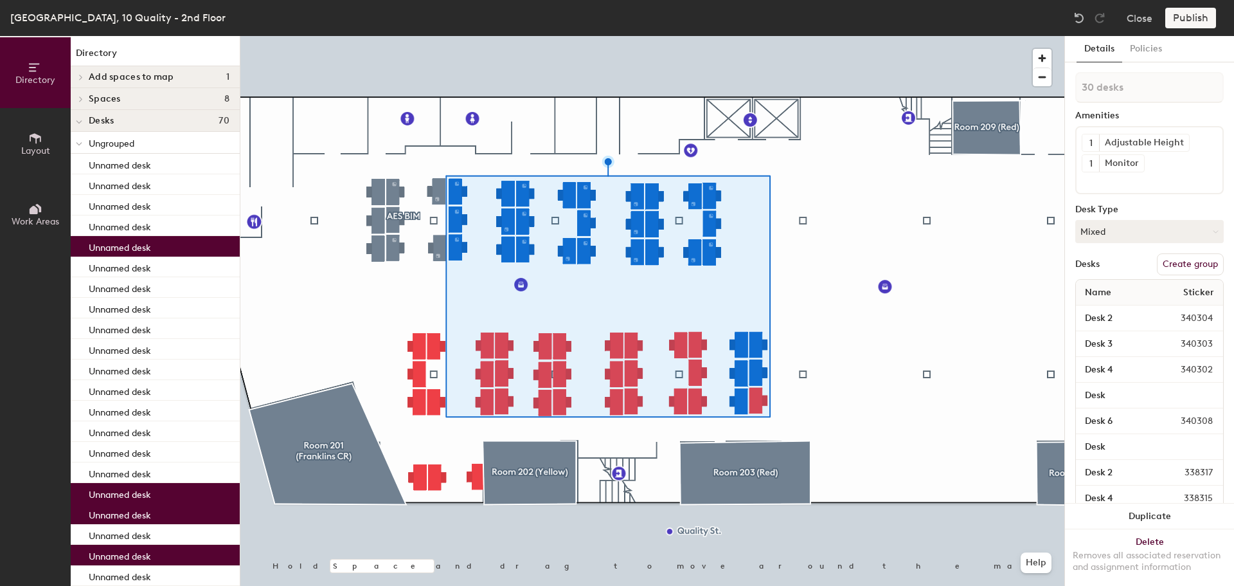
type input "31 desks"
click at [1179, 262] on button "Create group" at bounding box center [1190, 264] width 67 height 22
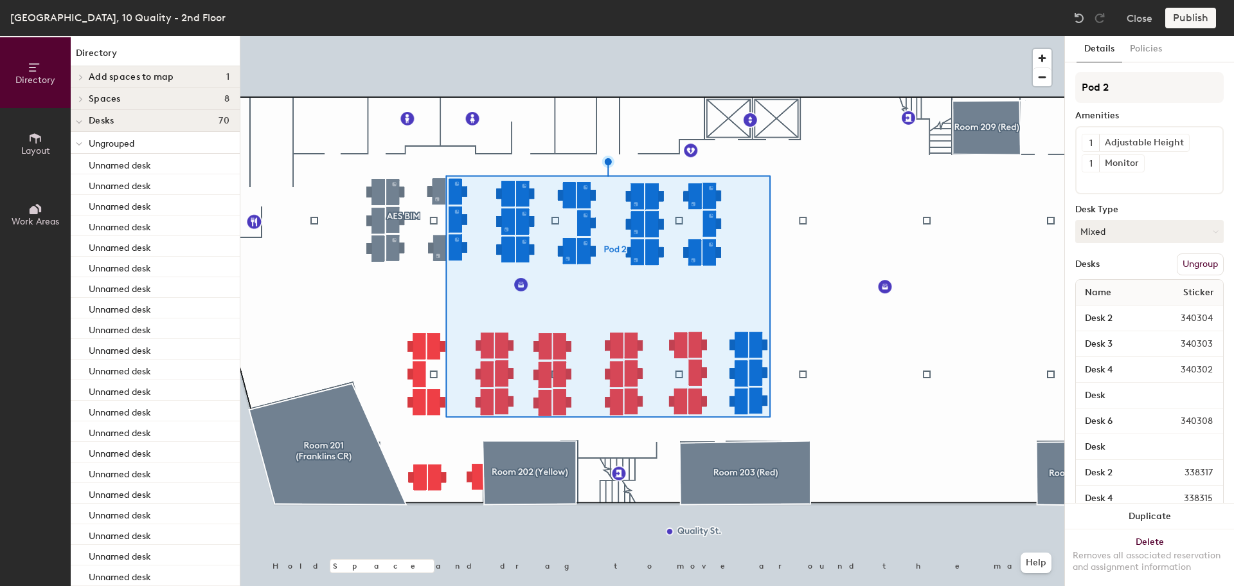
click at [1051, 87] on div "Directory Layout Work Areas Directory Add spaces to map 1 Room 238 (Orange) Spa…" at bounding box center [617, 311] width 1234 height 550
type input "AES Engineering"
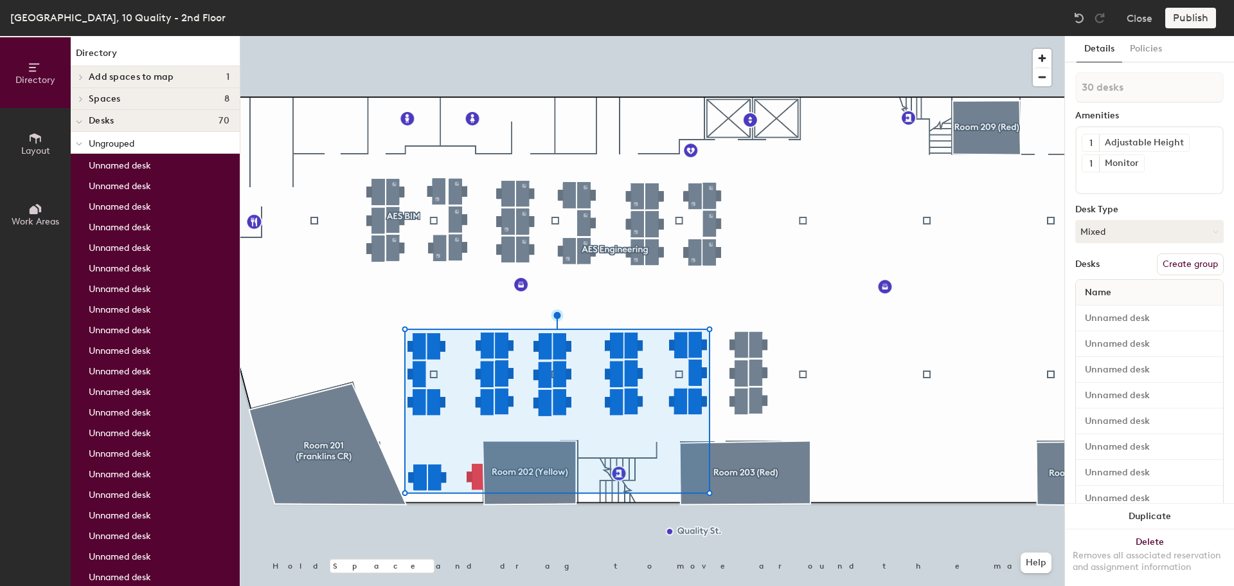
type input "31 desks"
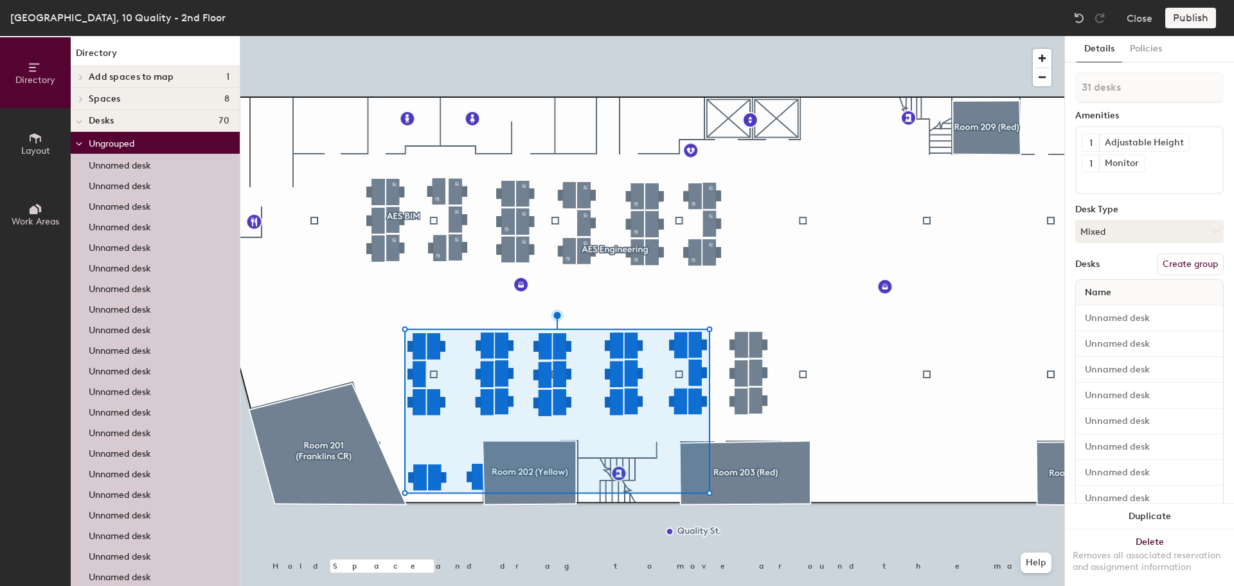
click at [1180, 263] on button "Create group" at bounding box center [1190, 264] width 67 height 22
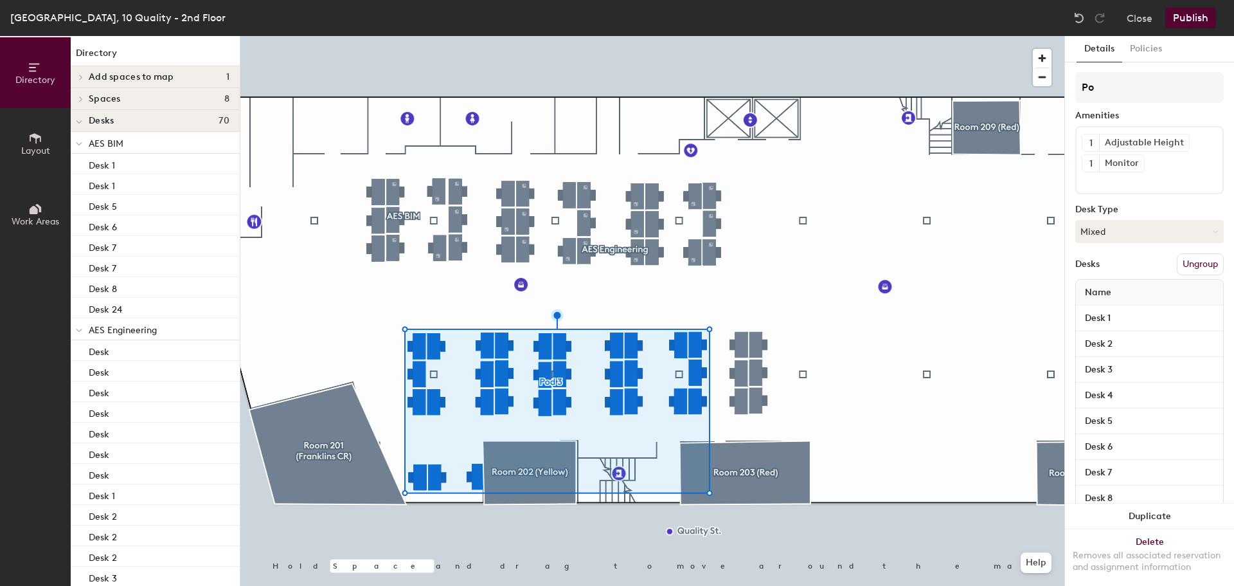
type input "P"
type input "AES F&B Studio"
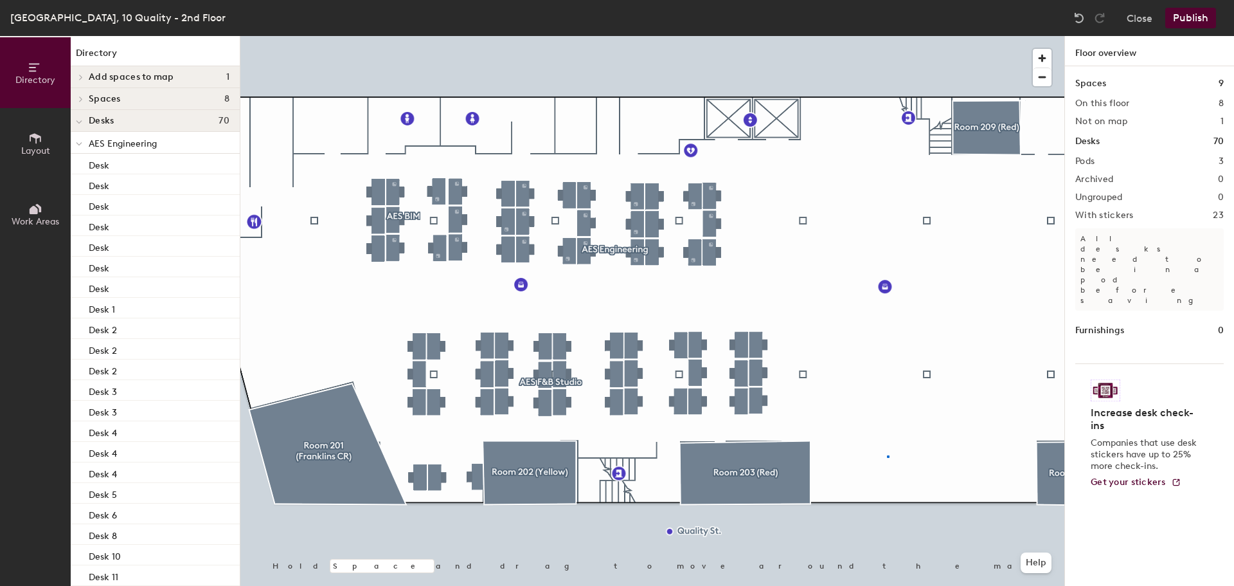
click at [887, 36] on div at bounding box center [652, 36] width 824 height 0
